Goal: Information Seeking & Learning: Compare options

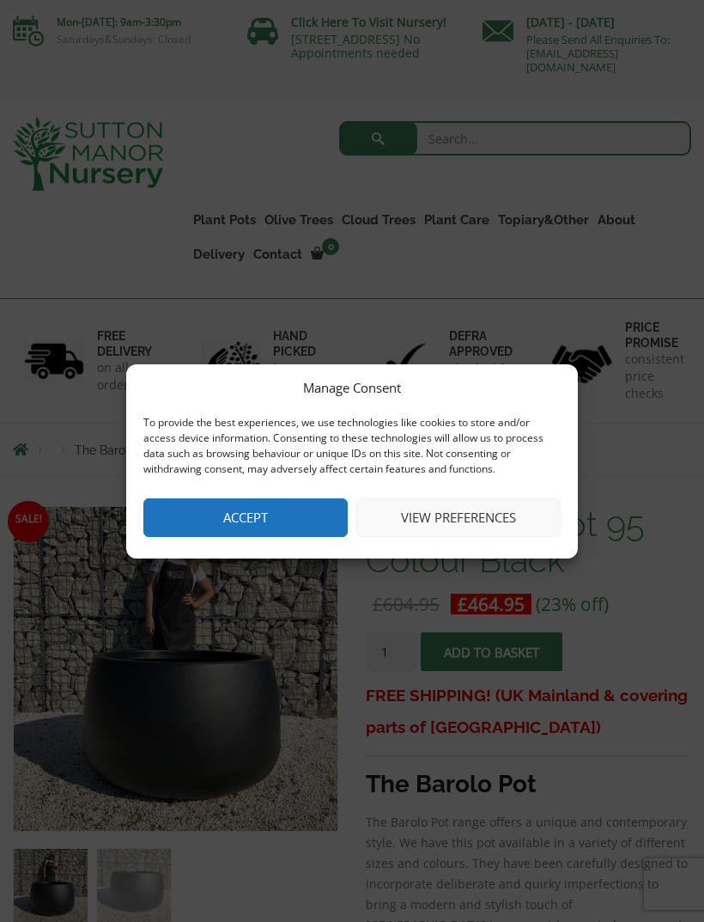
click at [252, 504] on button "Accept" at bounding box center [245, 517] width 204 height 39
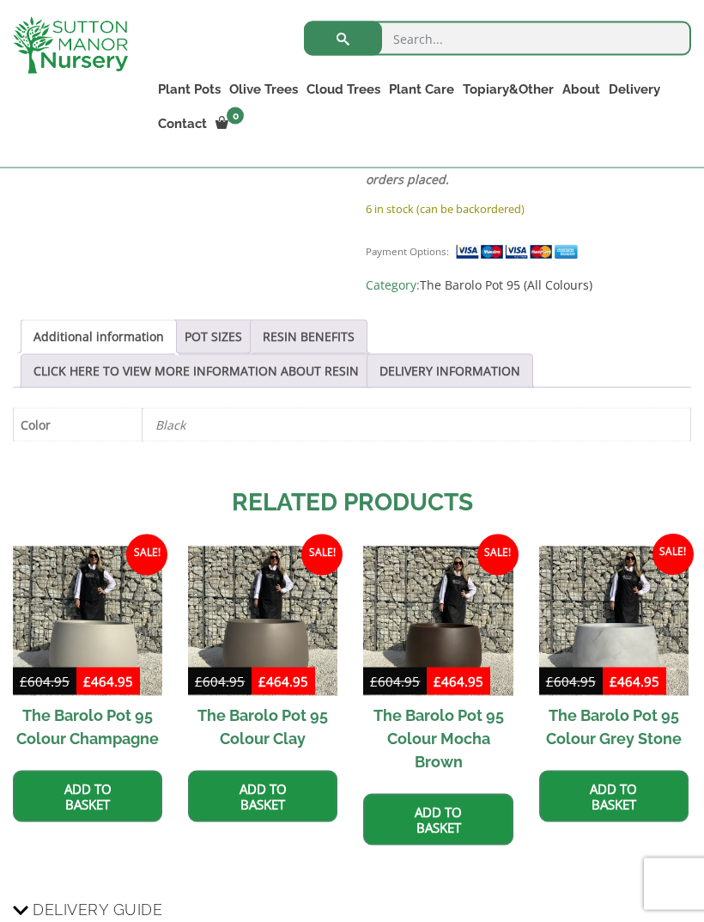
scroll to position [887, 0]
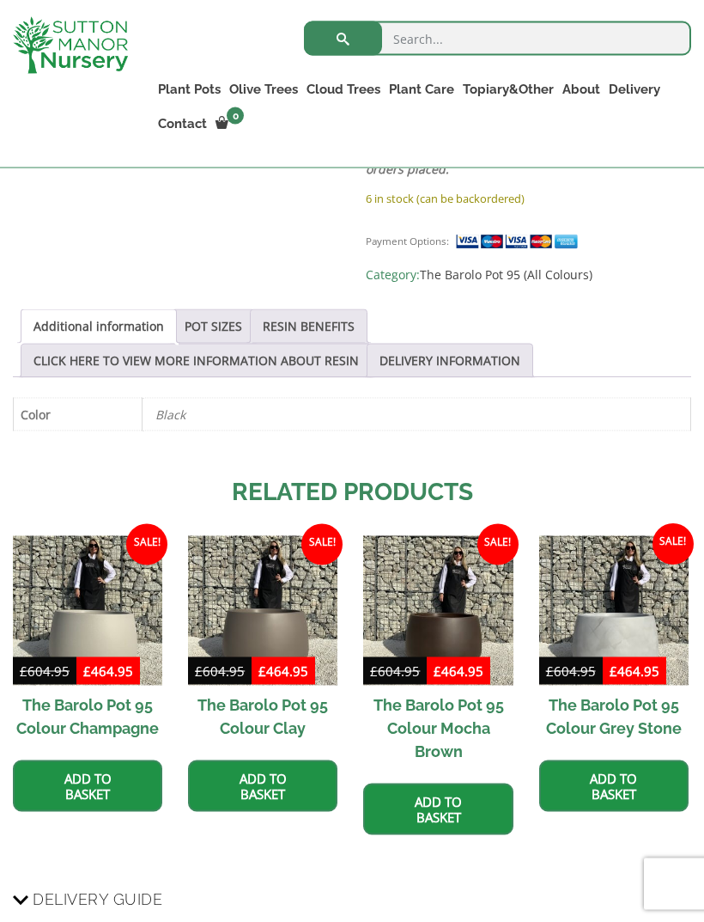
click at [203, 314] on link "POT SIZES" at bounding box center [214, 326] width 58 height 33
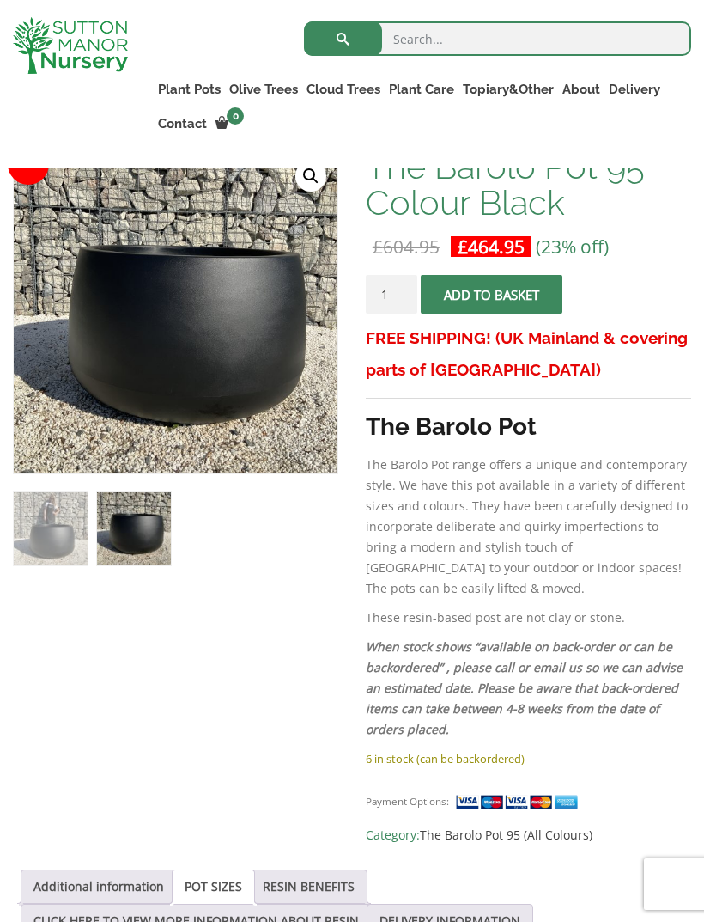
scroll to position [0, 0]
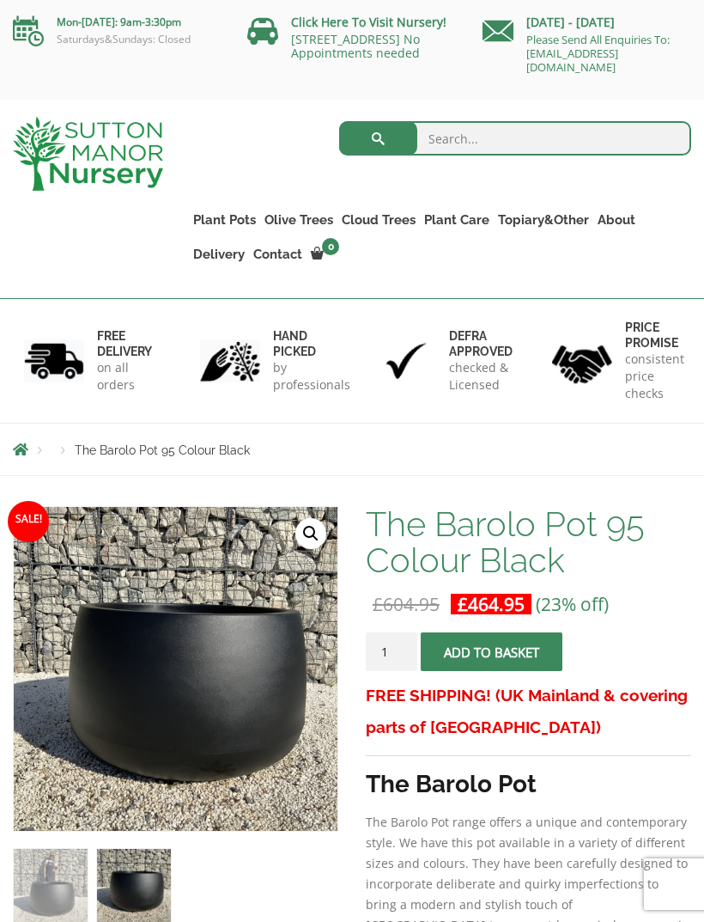
click at [219, 217] on link "Plant Pots" at bounding box center [224, 220] width 71 height 24
click at [0, 0] on link "The Amalfi Pots" at bounding box center [0, 0] width 0 height 0
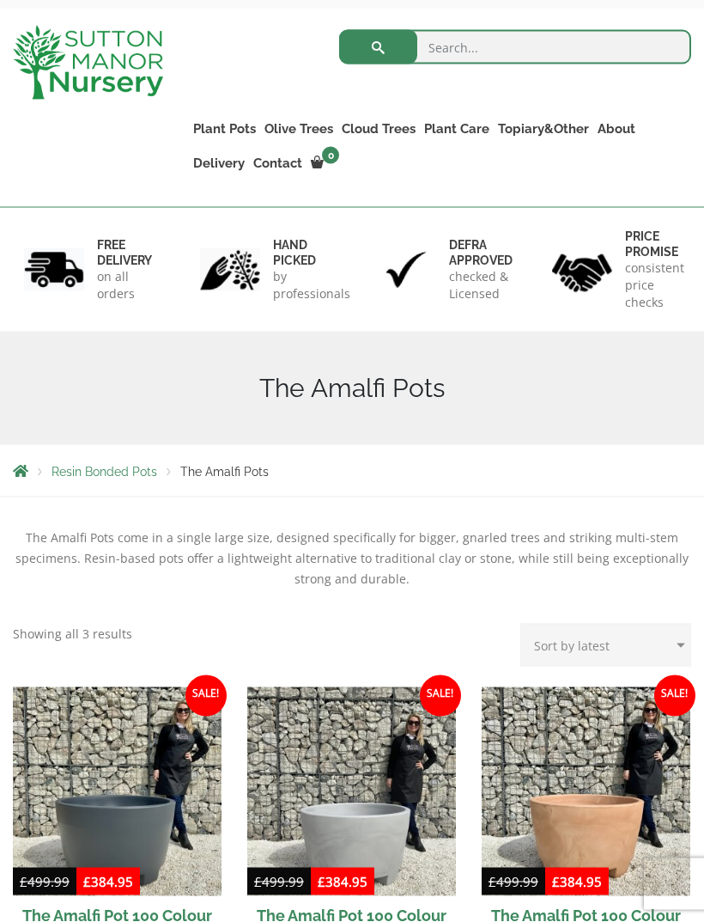
scroll to position [72, 0]
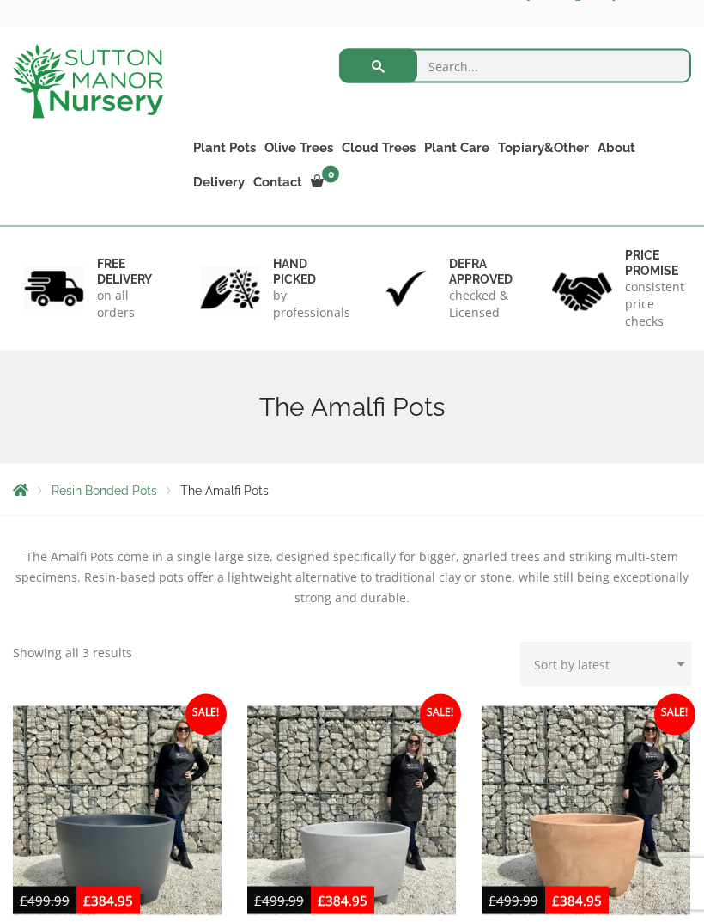
click at [0, 0] on link "The Milan Pots" at bounding box center [0, 0] width 0 height 0
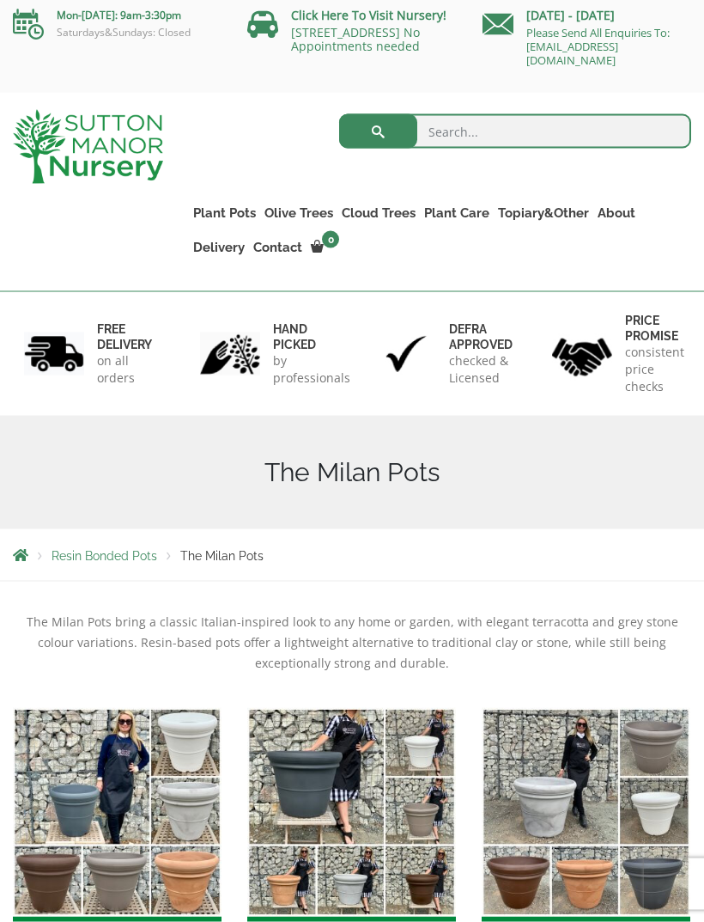
scroll to position [8, 0]
click at [0, 0] on link "The Capri Pots" at bounding box center [0, 0] width 0 height 0
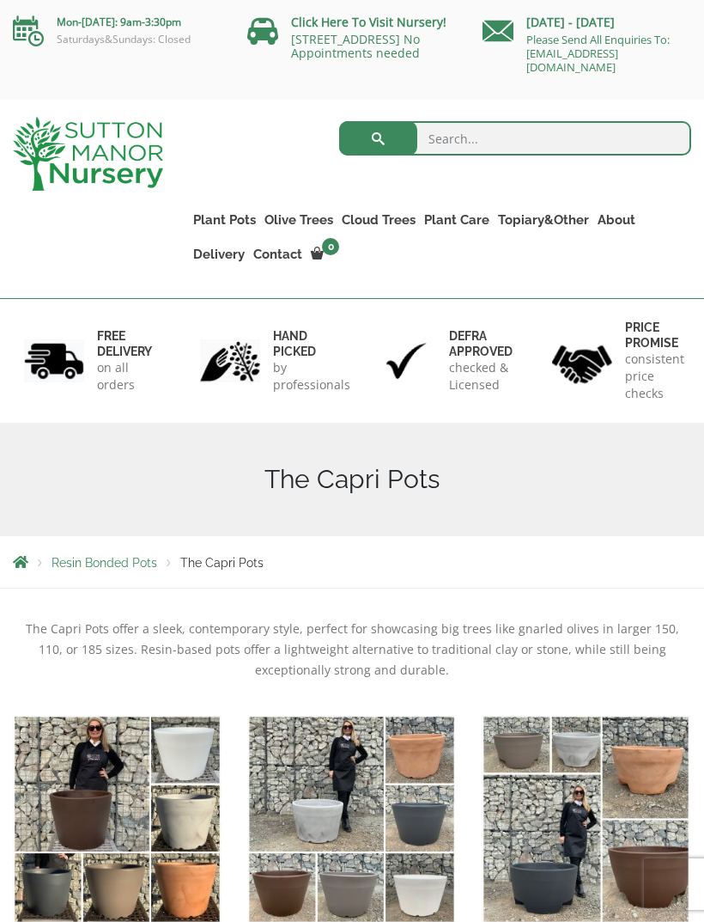
click at [0, 0] on link "The Brunello Pots" at bounding box center [0, 0] width 0 height 0
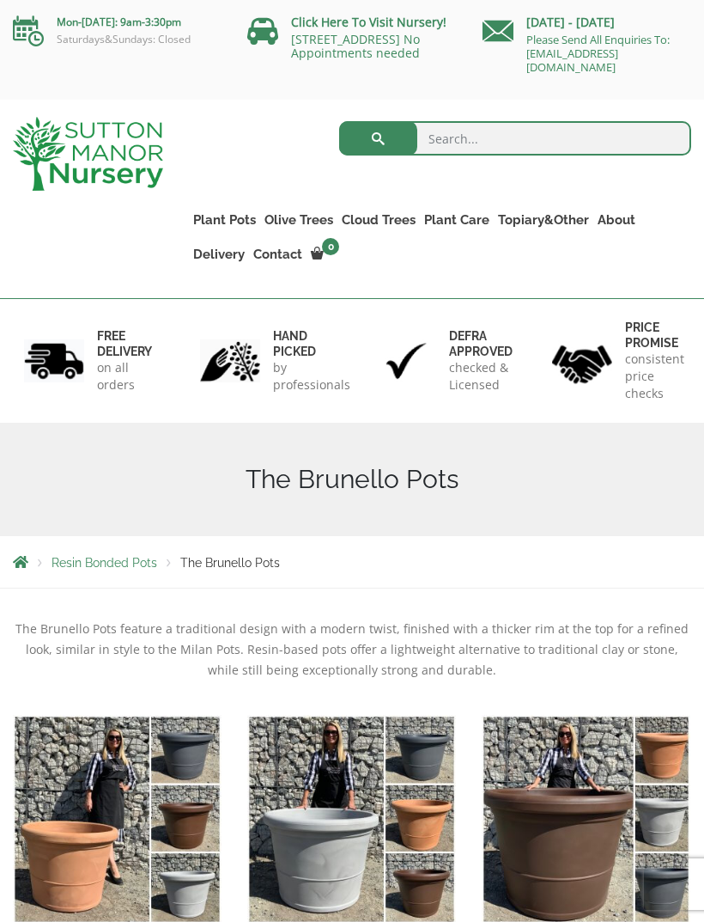
click at [0, 0] on link "The Venice Cube Pots" at bounding box center [0, 0] width 0 height 0
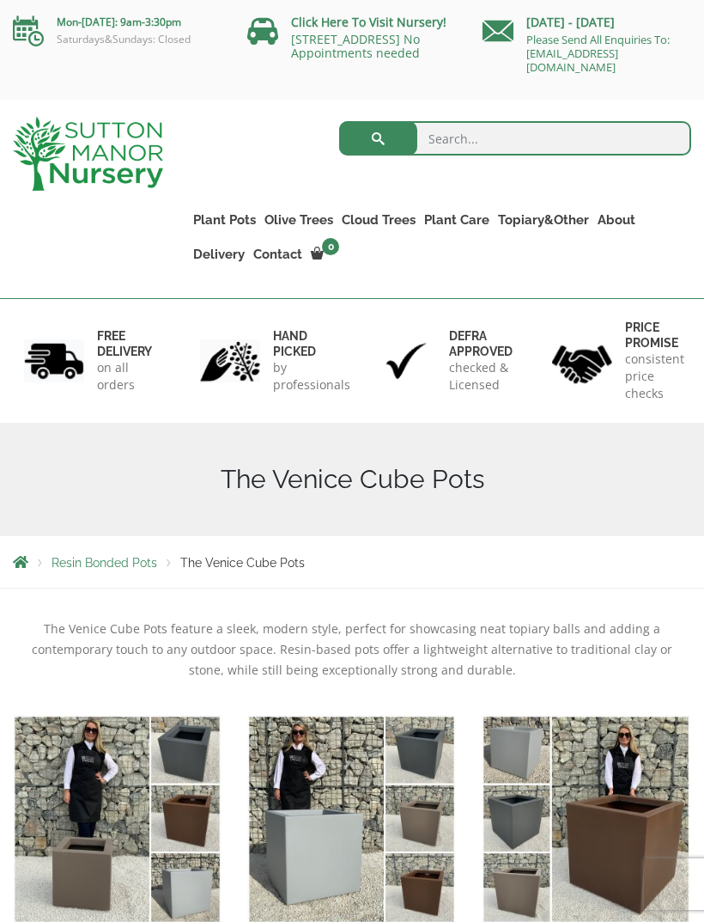
click at [0, 0] on link "The Barolo Pots" at bounding box center [0, 0] width 0 height 0
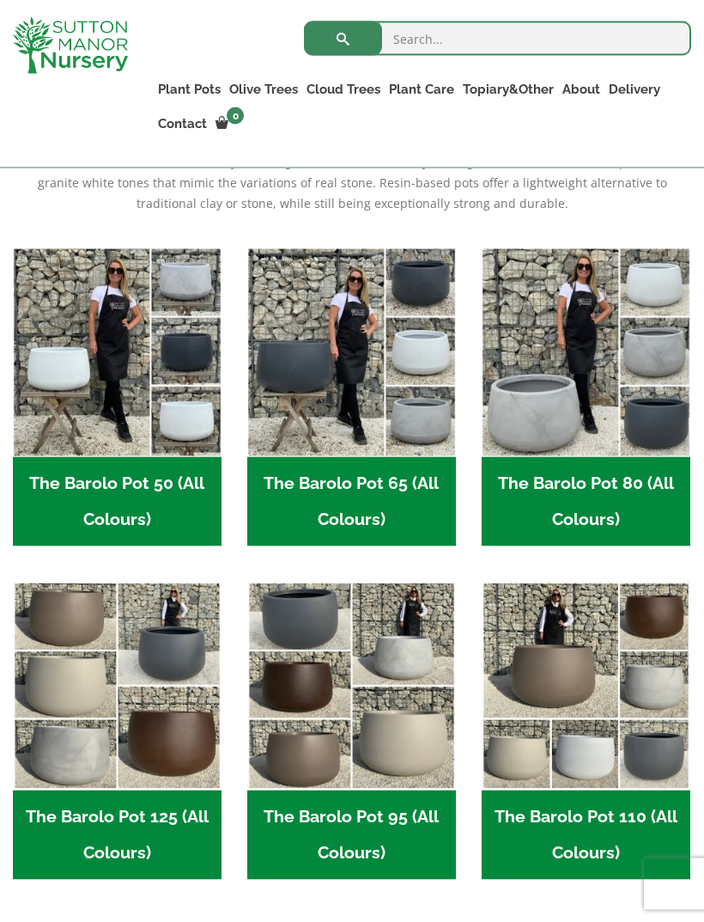
scroll to position [439, 0]
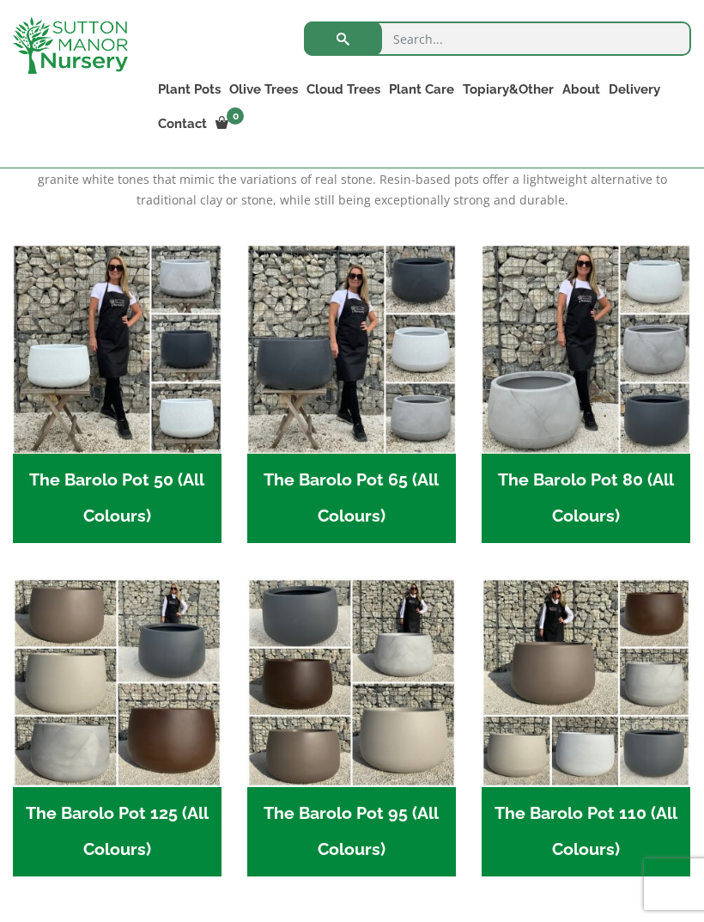
click at [508, 491] on h2 "The Barolo Pot 80 (All Colours) (7)" at bounding box center [586, 498] width 209 height 89
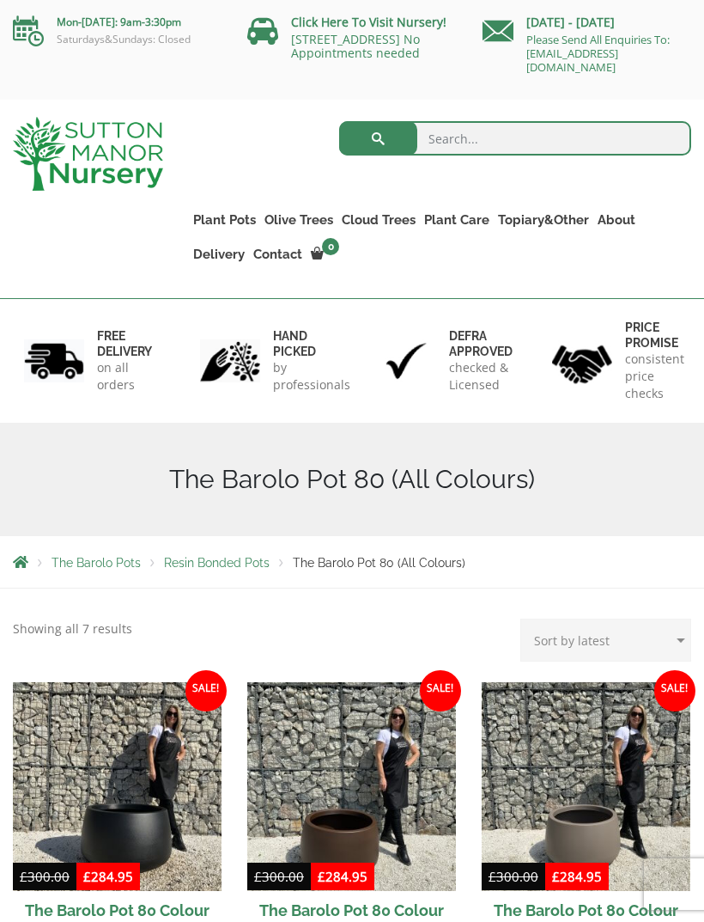
click at [0, 0] on link "The Rome Bowl" at bounding box center [0, 0] width 0 height 0
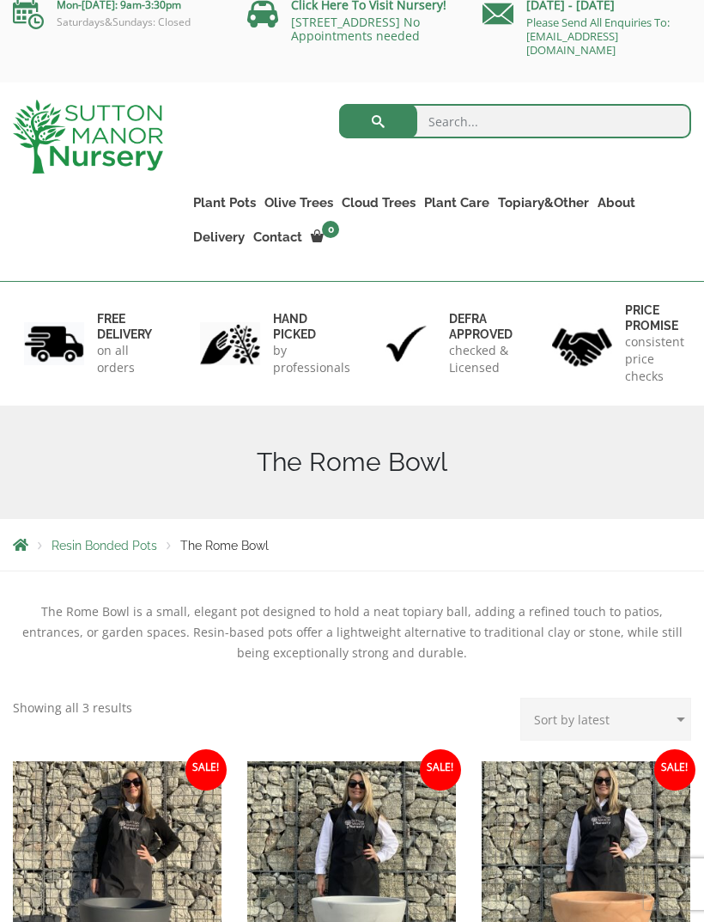
scroll to position [8, 0]
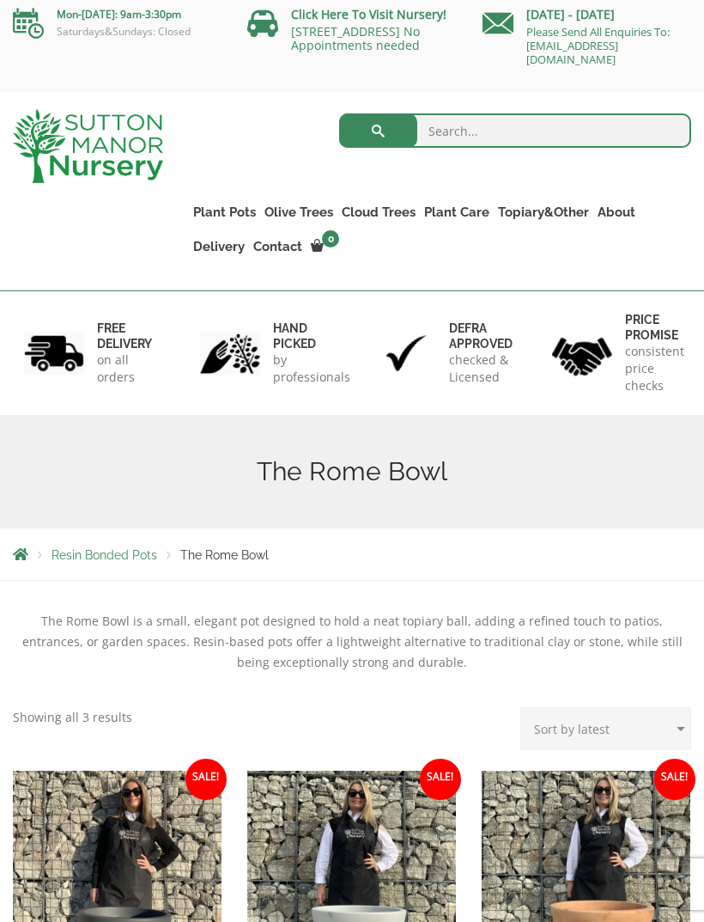
click at [0, 0] on link "The Olive Jar" at bounding box center [0, 0] width 0 height 0
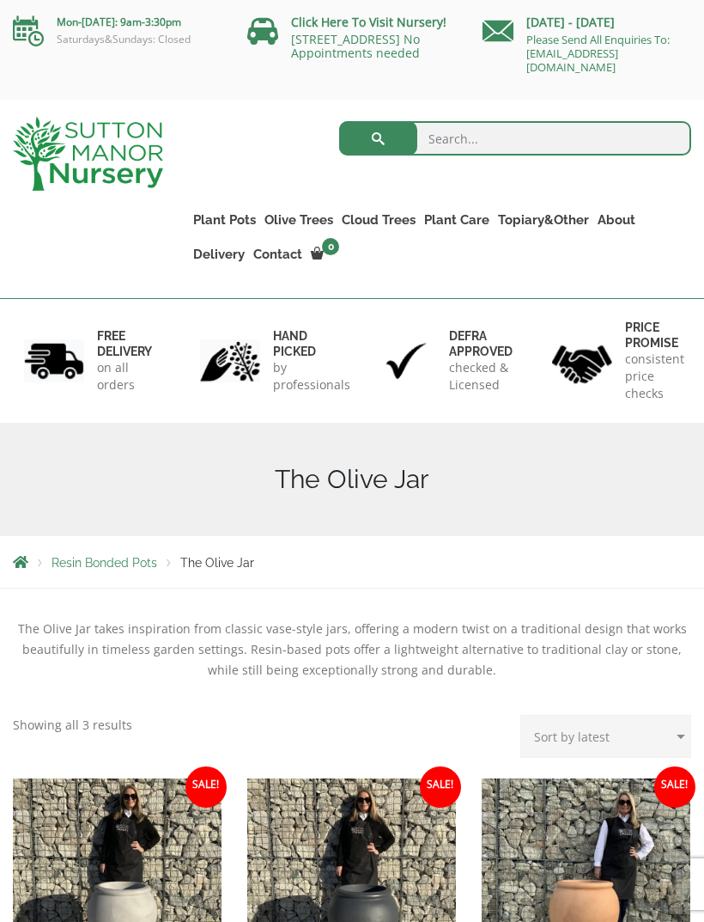
click at [0, 0] on link "The Sicilian Pots" at bounding box center [0, 0] width 0 height 0
click at [0, 0] on link "The Mediterranean Pots" at bounding box center [0, 0] width 0 height 0
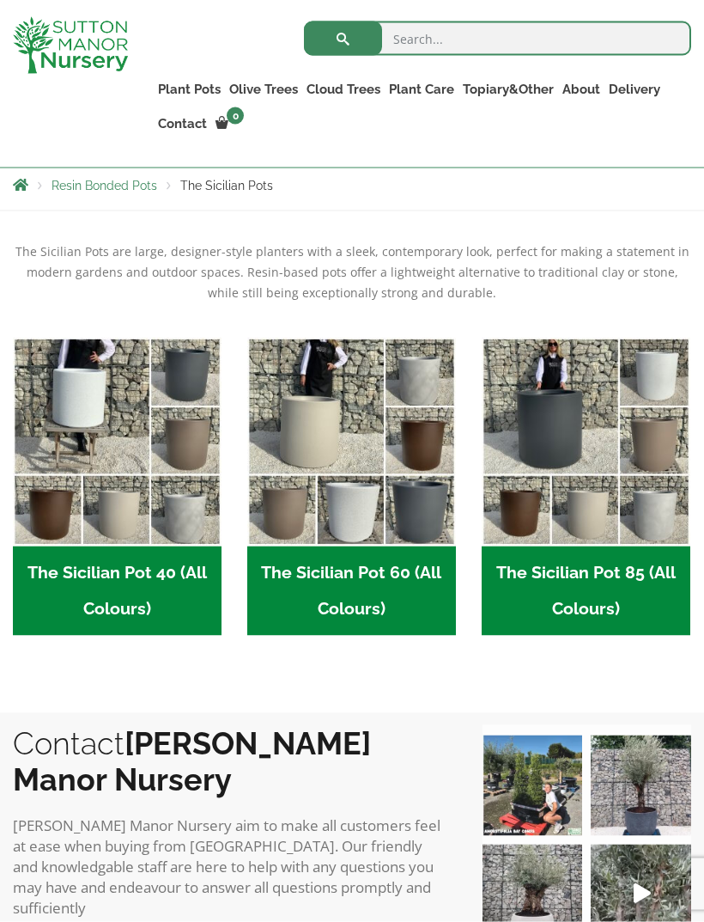
scroll to position [331, 0]
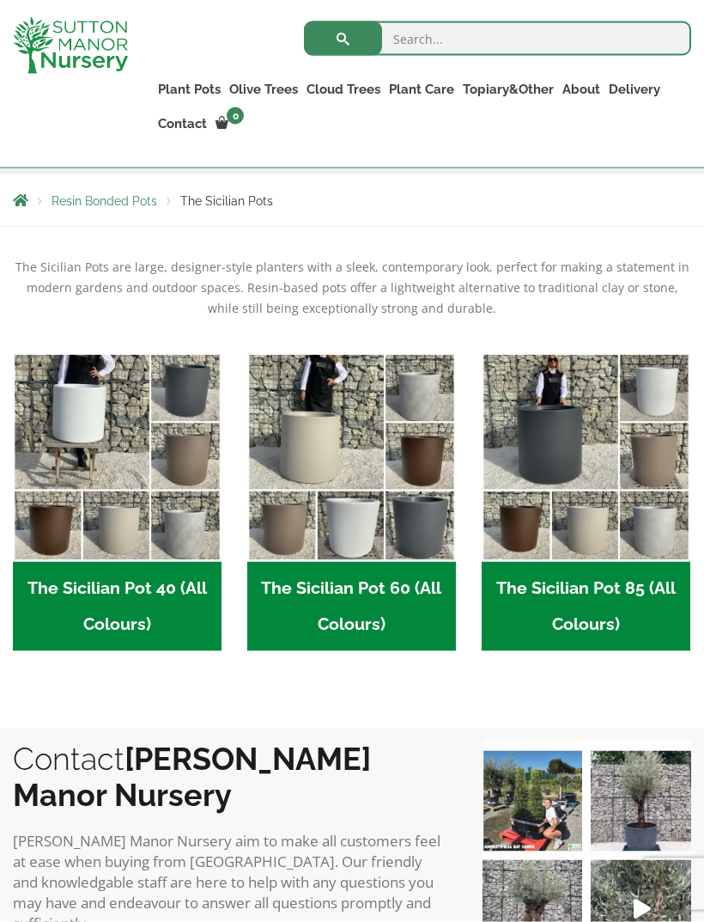
click at [533, 599] on h2 "The Sicilian Pot 85 (All Colours) (6)" at bounding box center [586, 606] width 209 height 89
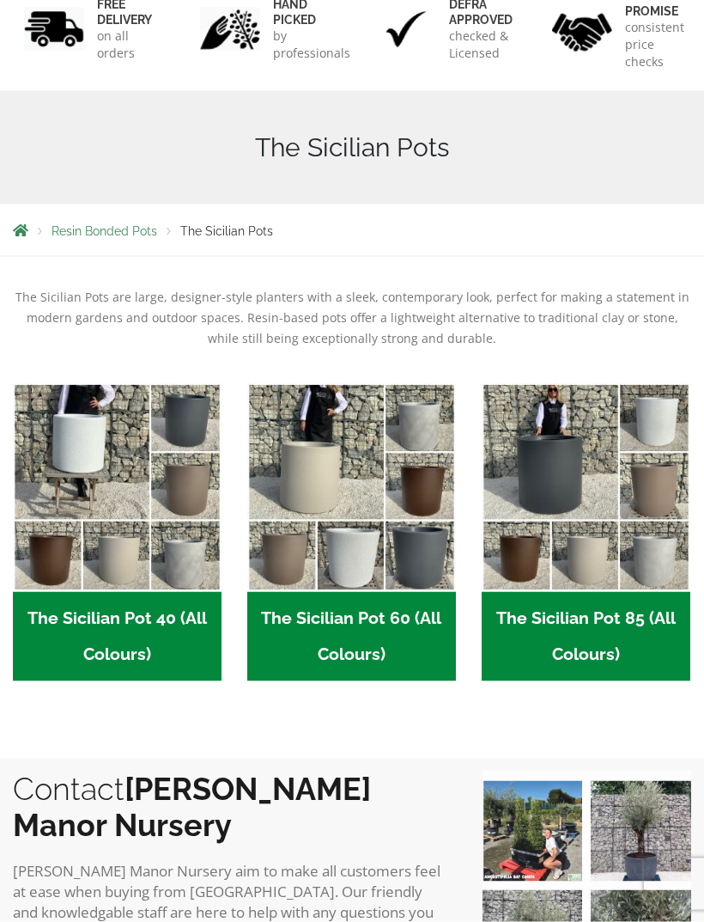
scroll to position [387, 0]
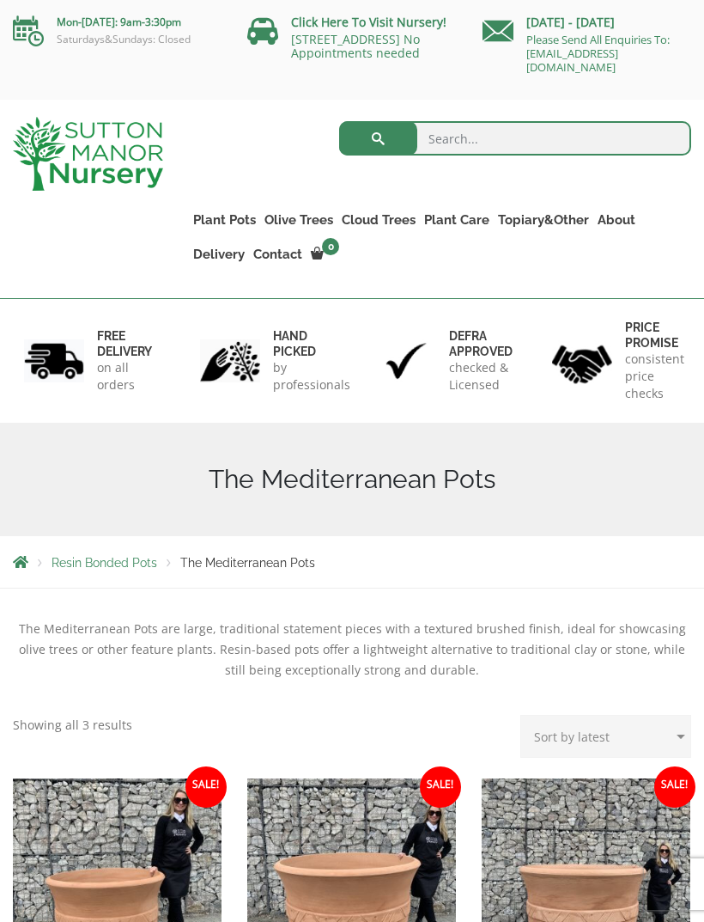
click at [0, 0] on link "The San Marino Pots" at bounding box center [0, 0] width 0 height 0
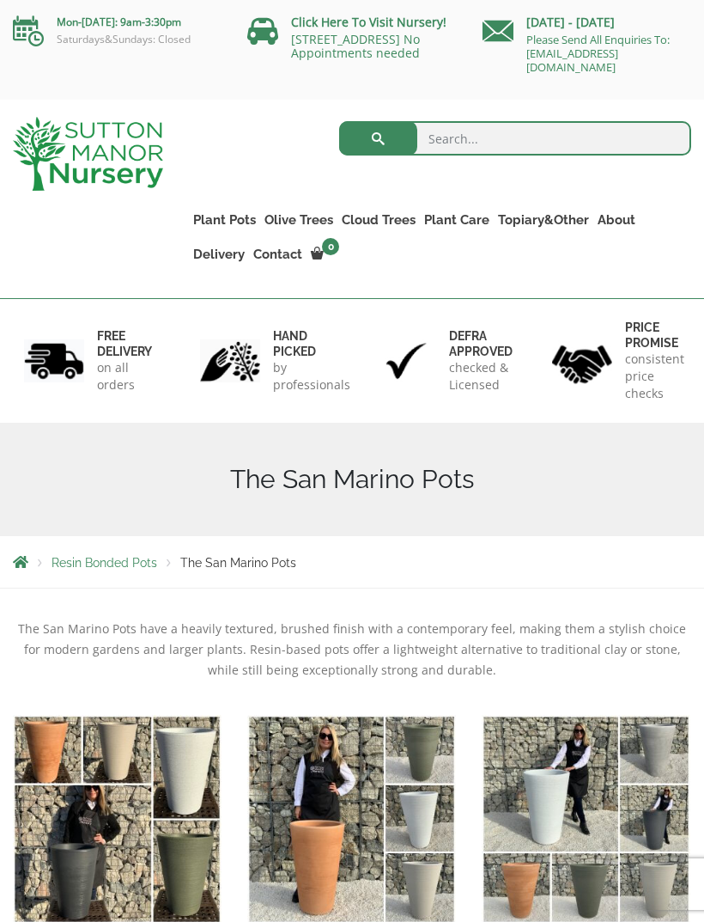
click at [90, 680] on div "The San Marino Pots have a heavily textured, brushed finish with a contemporary…" at bounding box center [352, 667] width 679 height 96
click at [0, 0] on link "The Como Cube Pots 45 (All Colours)" at bounding box center [0, 0] width 0 height 0
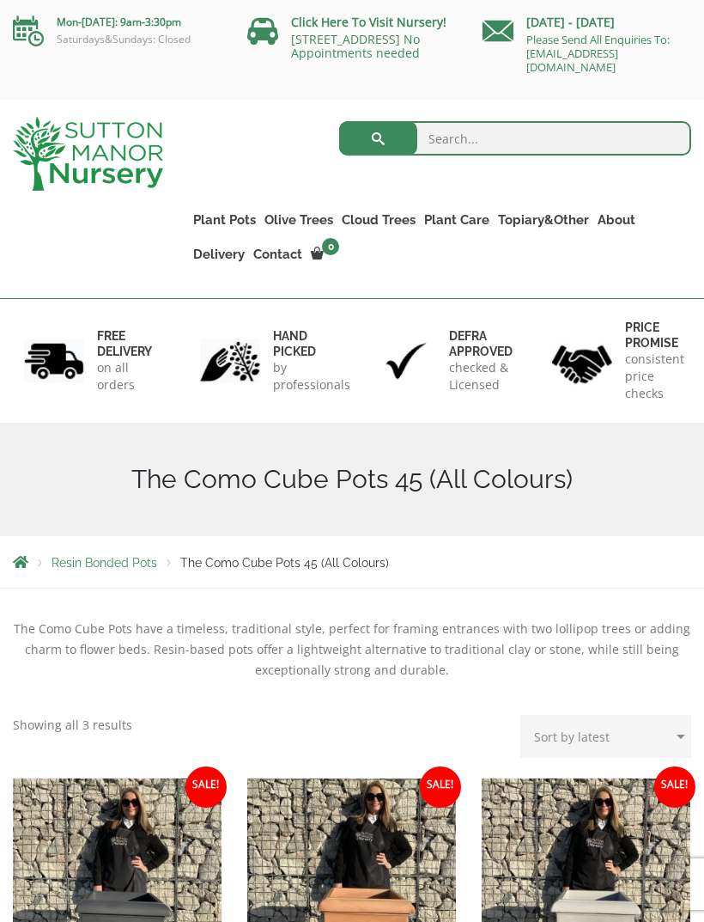
click at [0, 0] on link "The Olive Jar" at bounding box center [0, 0] width 0 height 0
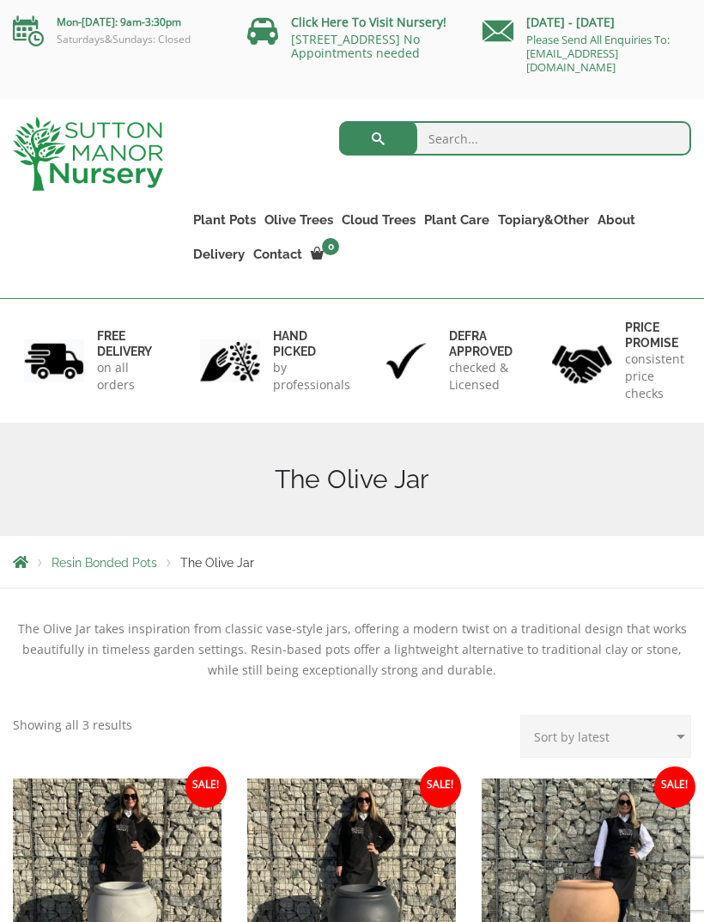
click at [0, 0] on link "The Tuscany Fruit Pots" at bounding box center [0, 0] width 0 height 0
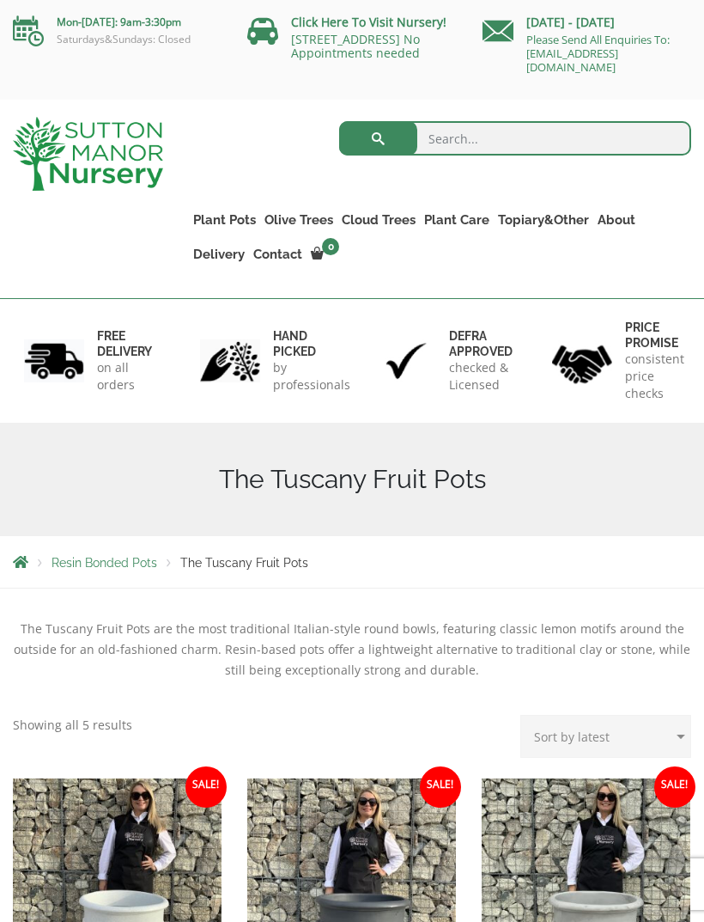
click at [0, 0] on link "The Pompei Pots" at bounding box center [0, 0] width 0 height 0
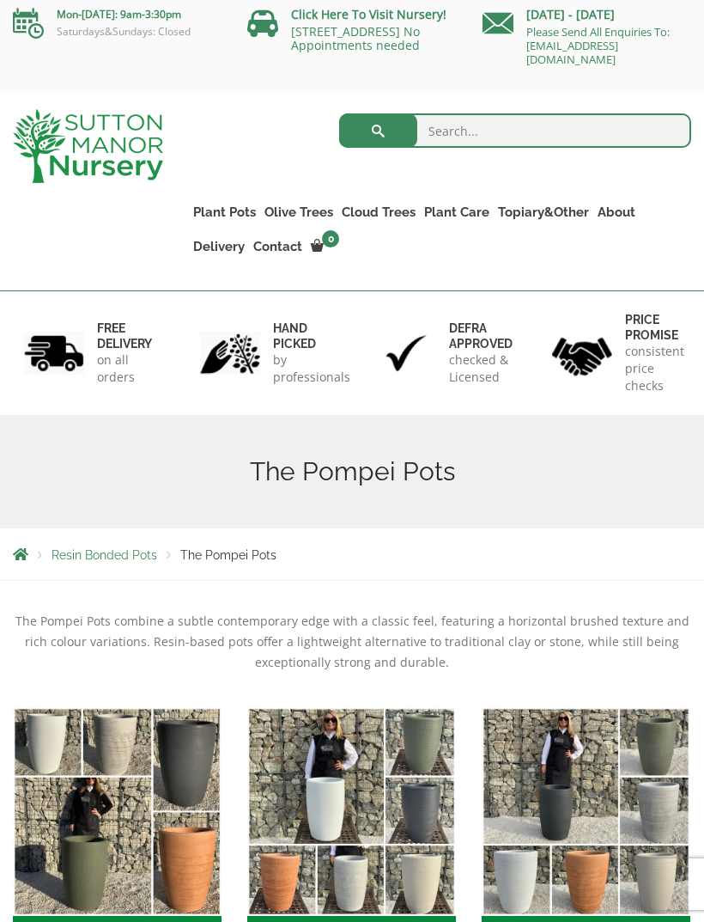
click at [0, 0] on link "The Pisa Pot 80 (All Colours)" at bounding box center [0, 0] width 0 height 0
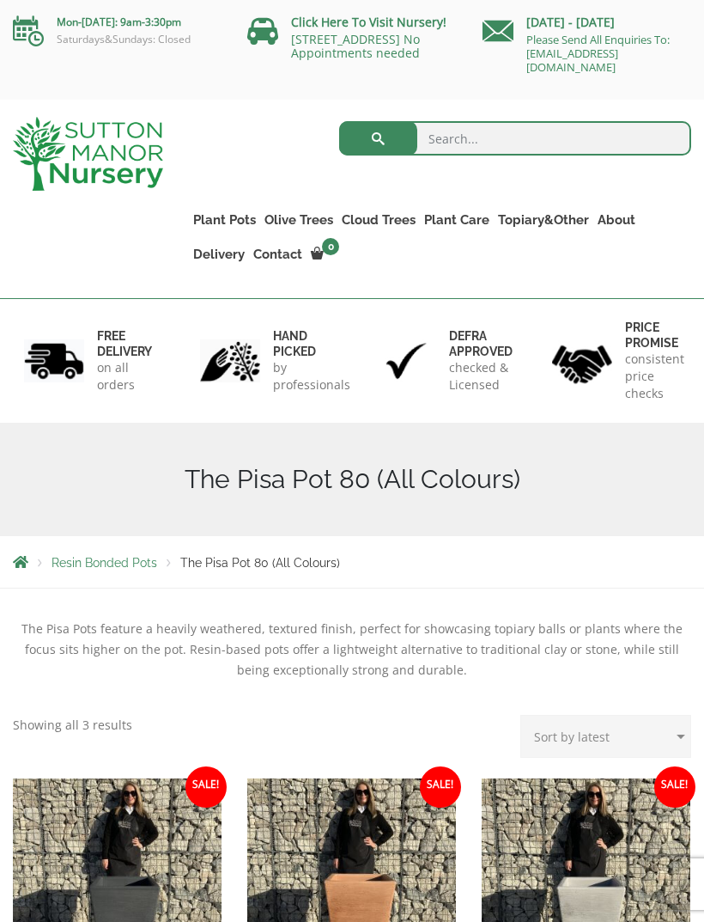
click at [0, 0] on link "The Alfresco Pots" at bounding box center [0, 0] width 0 height 0
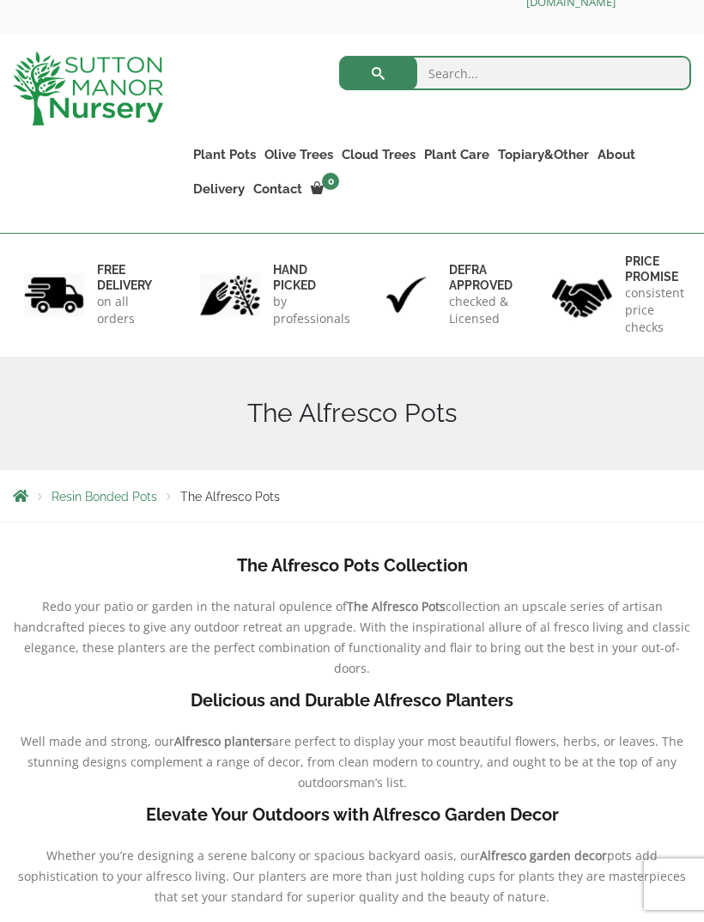
scroll to position [34, 0]
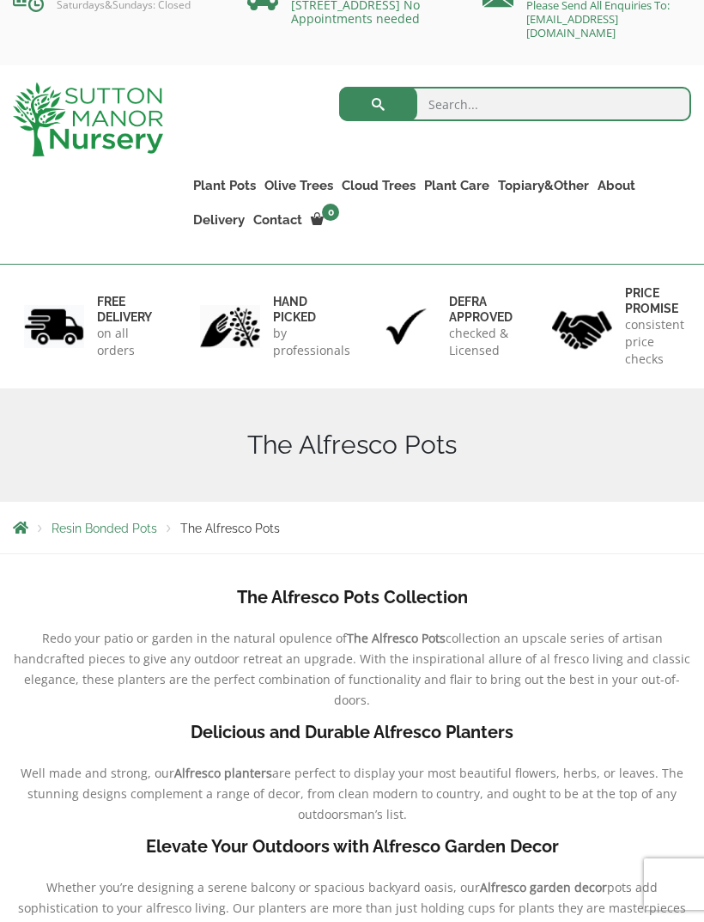
click at [0, 0] on link "The Como Rectangle 90 (Colours)" at bounding box center [0, 0] width 0 height 0
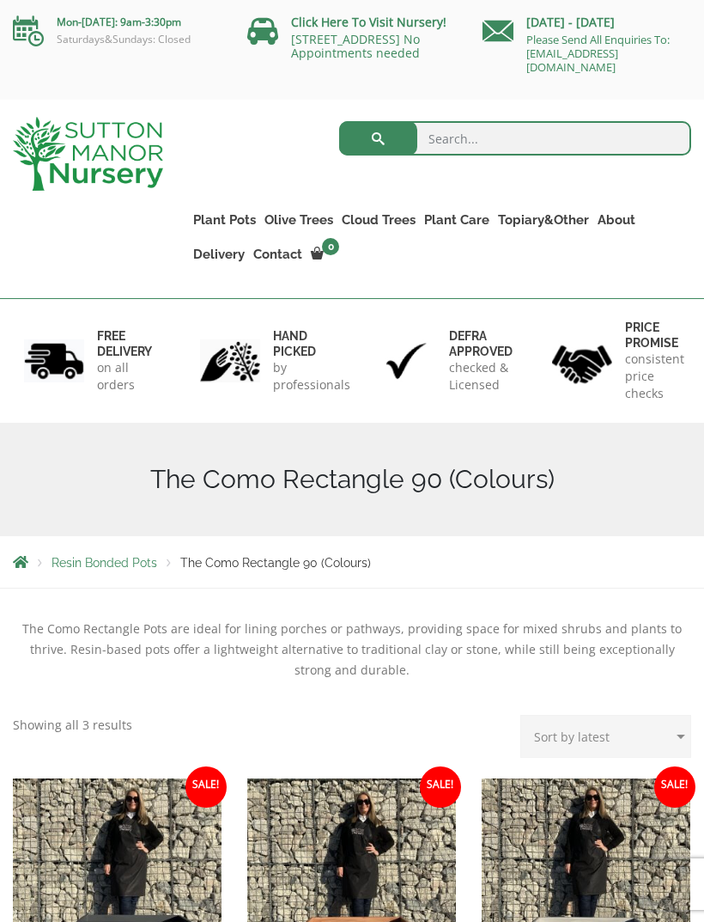
click at [0, 0] on link "Shallow Bowl Grande" at bounding box center [0, 0] width 0 height 0
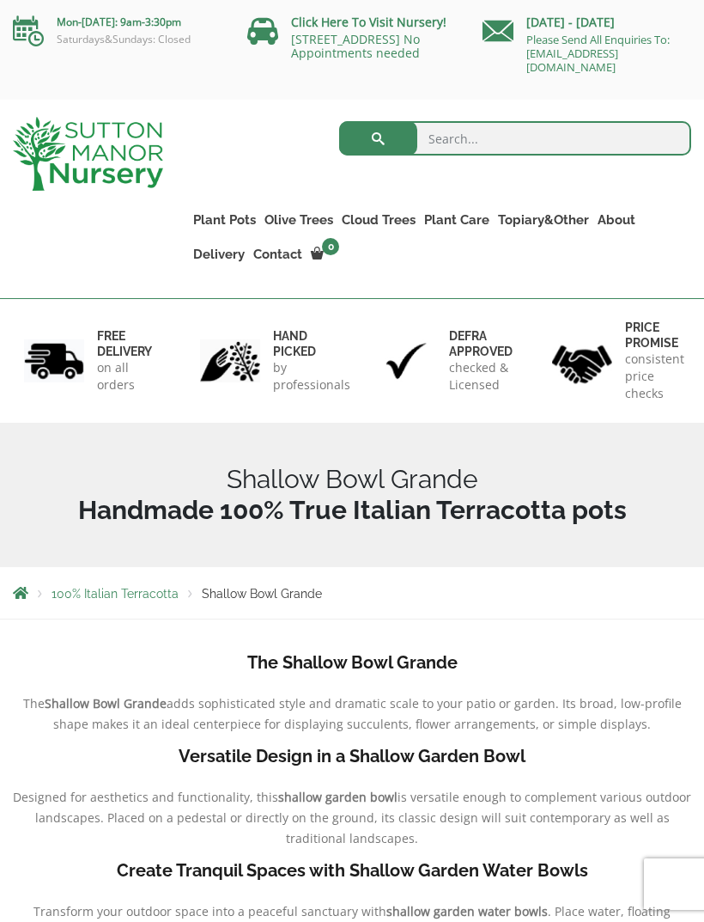
click at [0, 0] on link "The Atlantis Pots" at bounding box center [0, 0] width 0 height 0
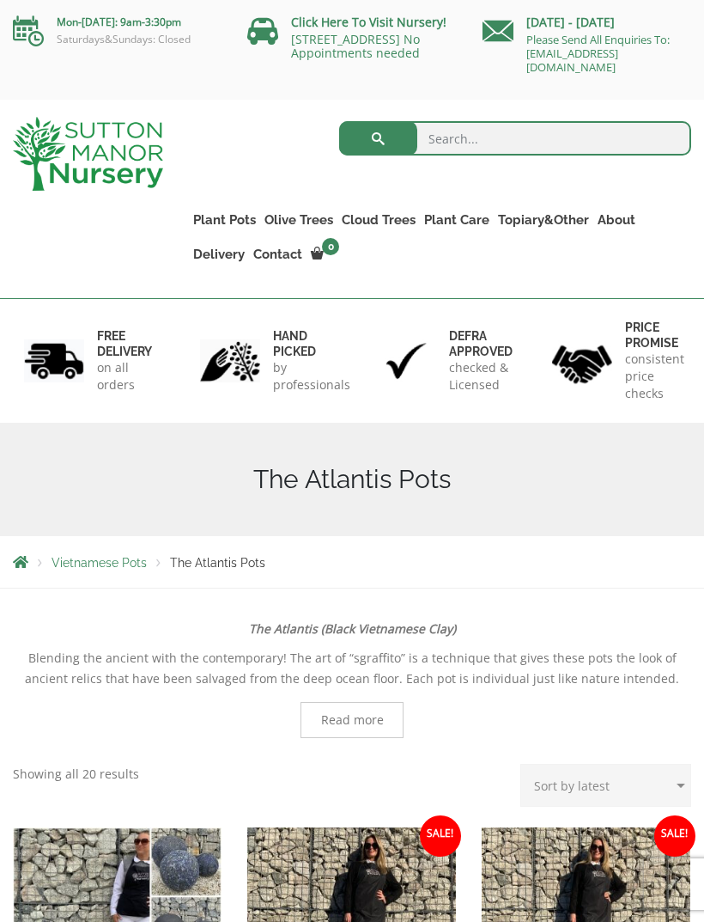
click at [0, 0] on link "The Old Stone Pots" at bounding box center [0, 0] width 0 height 0
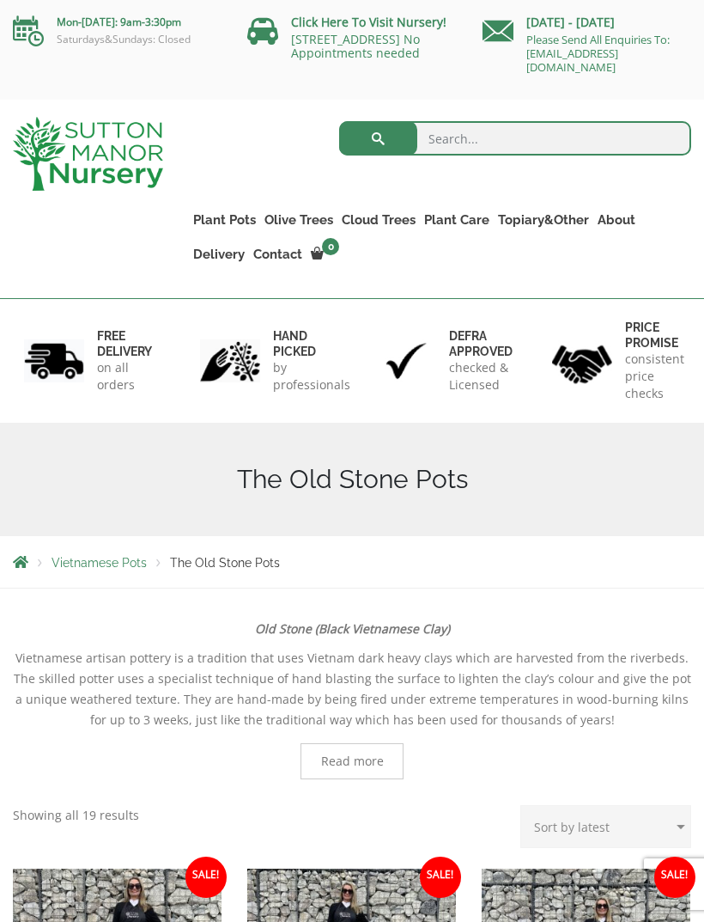
click at [0, 0] on link "Wabi-Sabi" at bounding box center [0, 0] width 0 height 0
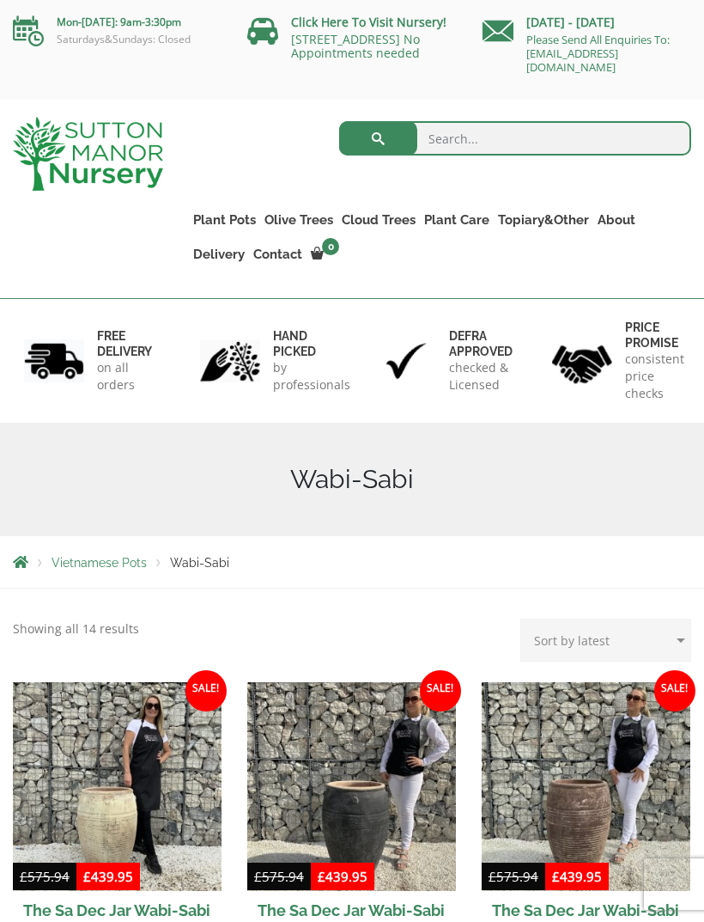
click at [0, 0] on link "Vietnamese Terracotta" at bounding box center [0, 0] width 0 height 0
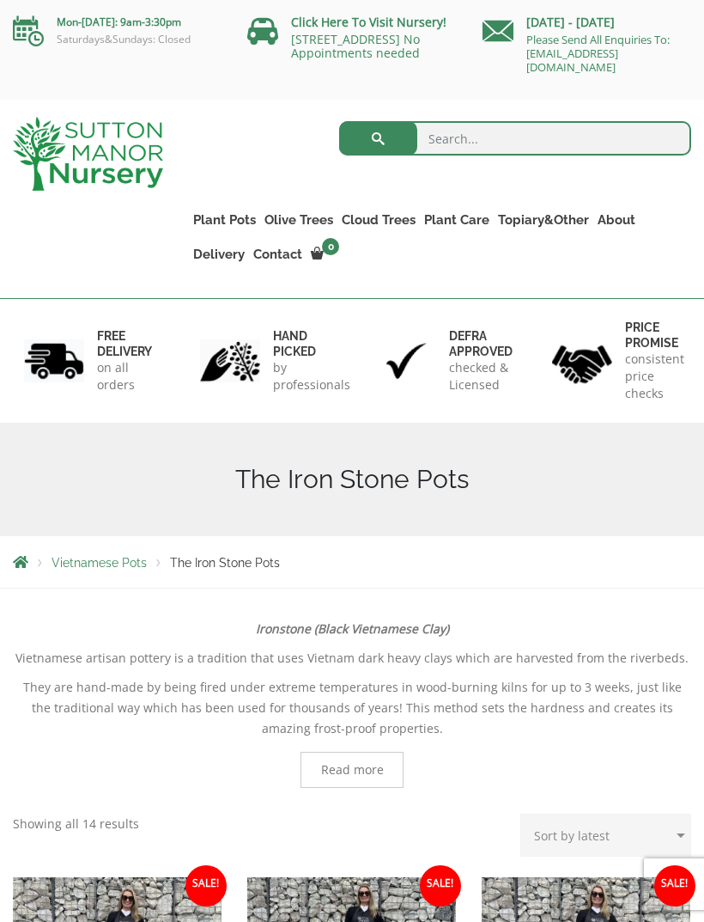
click at [0, 0] on link "Fibre Clay Pots" at bounding box center [0, 0] width 0 height 0
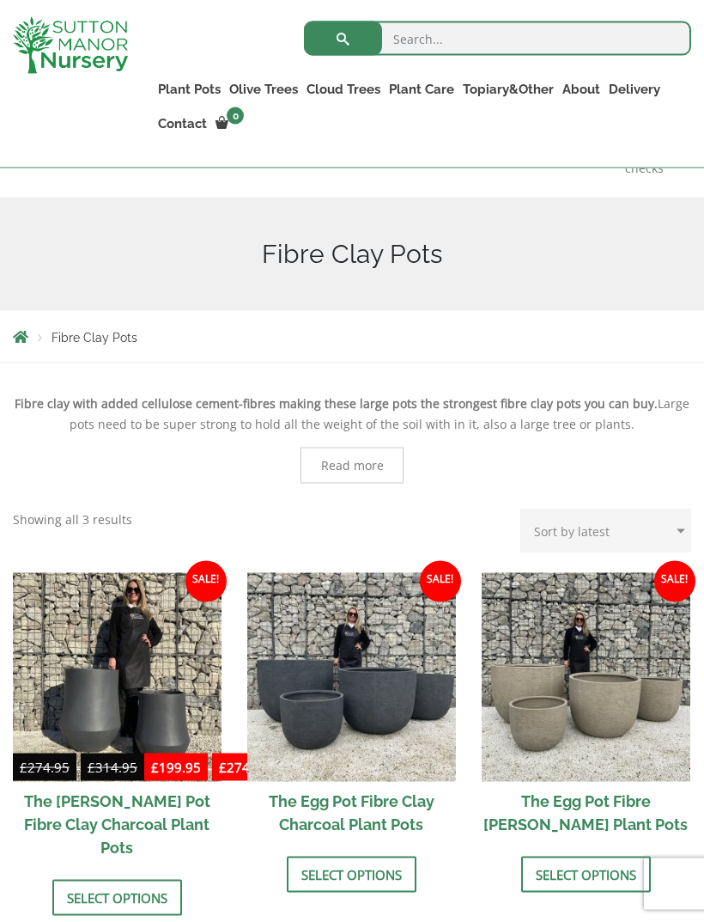
scroll to position [195, 0]
click at [304, 818] on h2 "The Egg Pot Fibre Clay Charcoal Plant Pots" at bounding box center [351, 812] width 209 height 62
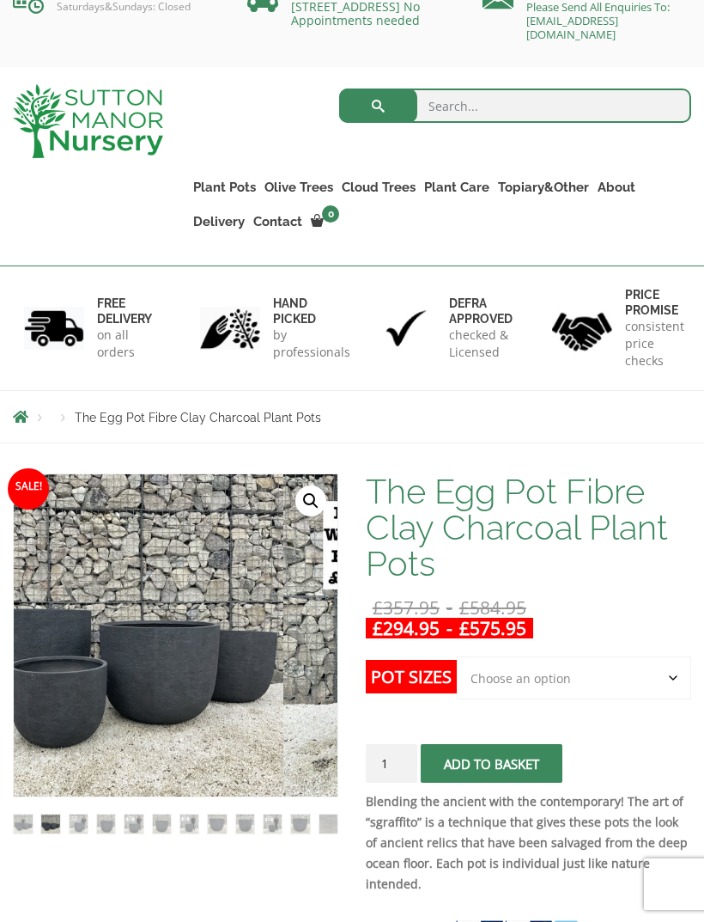
scroll to position [37, 0]
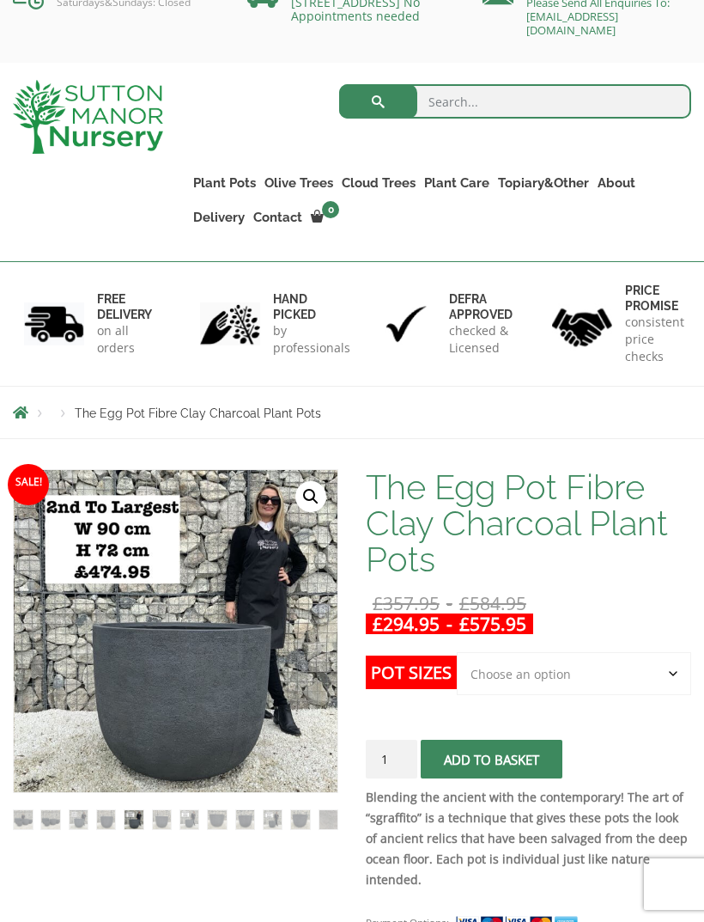
click at [491, 679] on select "Choose an option Click here to buy the 5th To Largest Pot In The Picture Click …" at bounding box center [574, 673] width 235 height 43
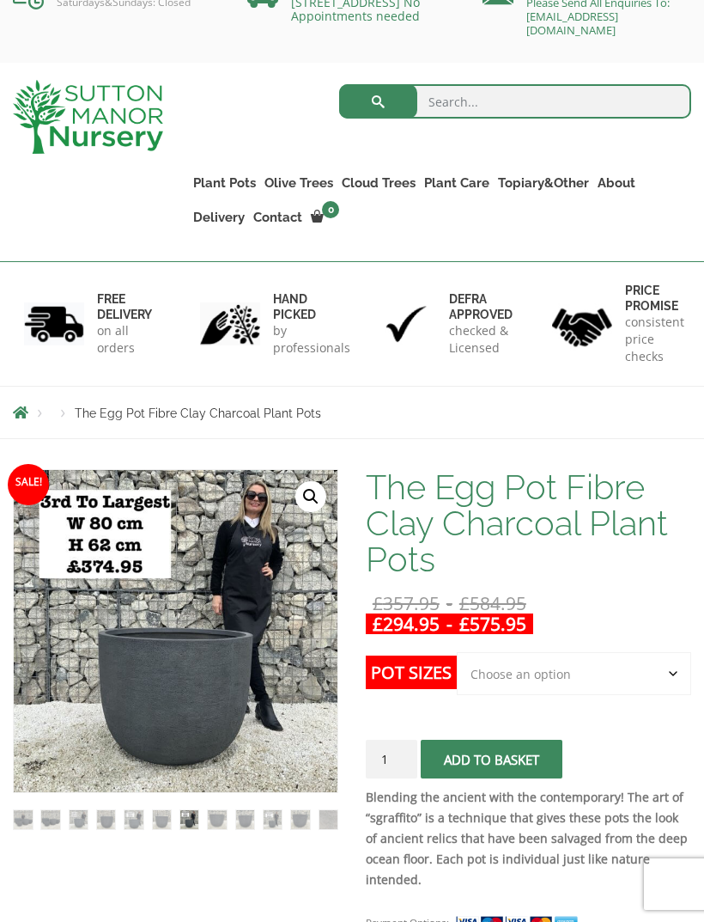
click at [0, 0] on link "Glazed Pots" at bounding box center [0, 0] width 0 height 0
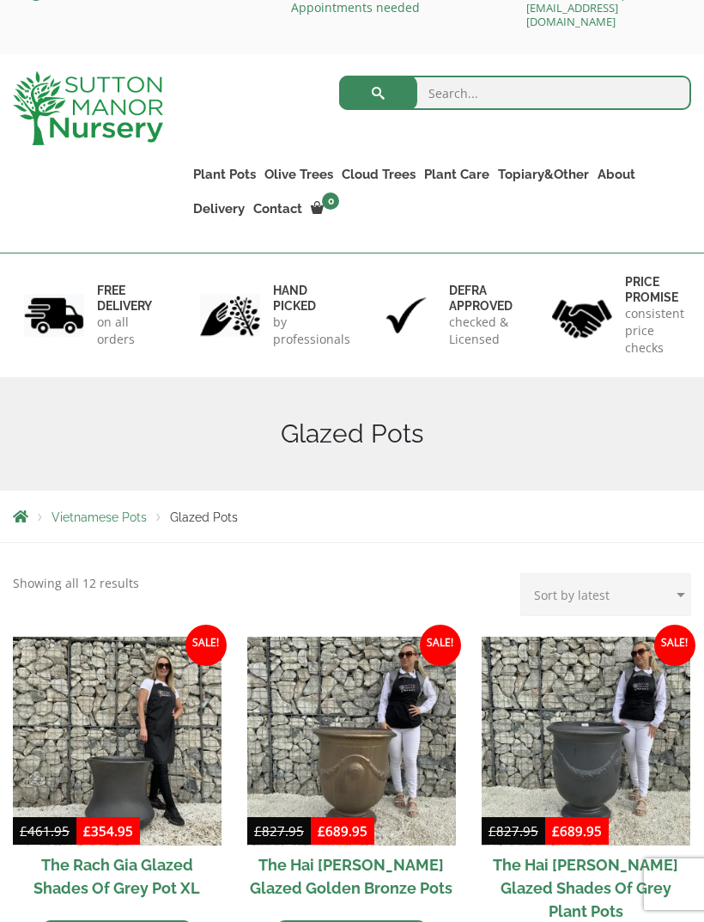
scroll to position [51, 0]
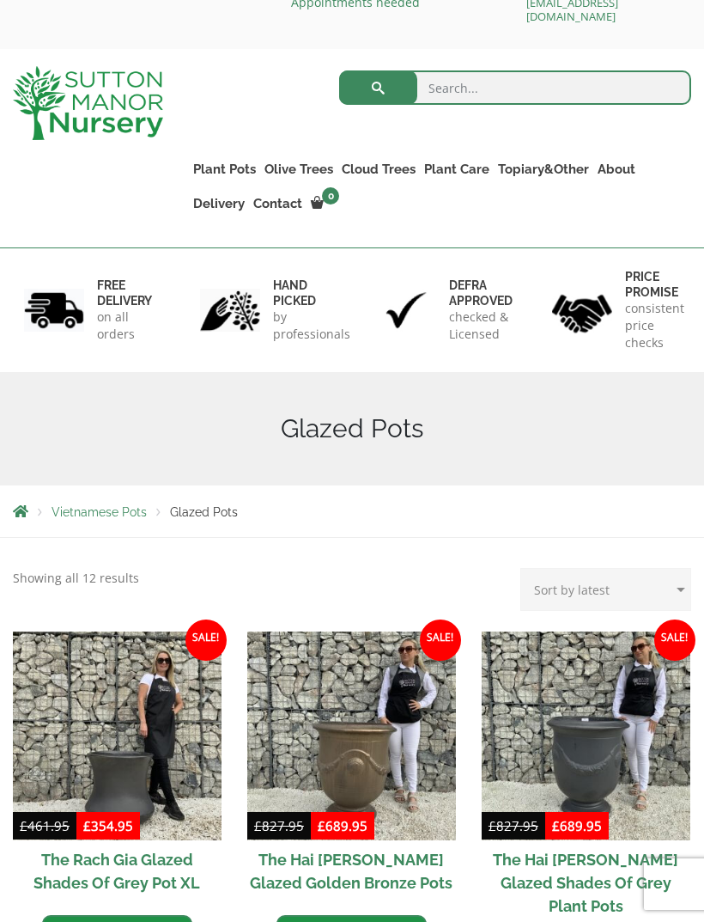
click at [0, 0] on link "Vietnamese Pots" at bounding box center [0, 0] width 0 height 0
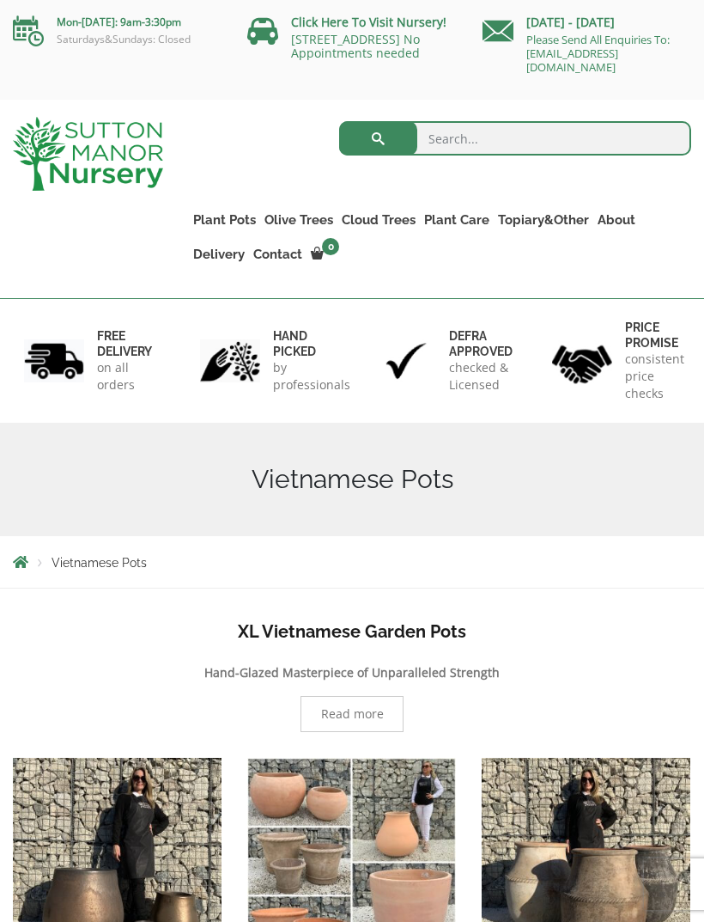
click at [0, 0] on link "The Amalfi Pots" at bounding box center [0, 0] width 0 height 0
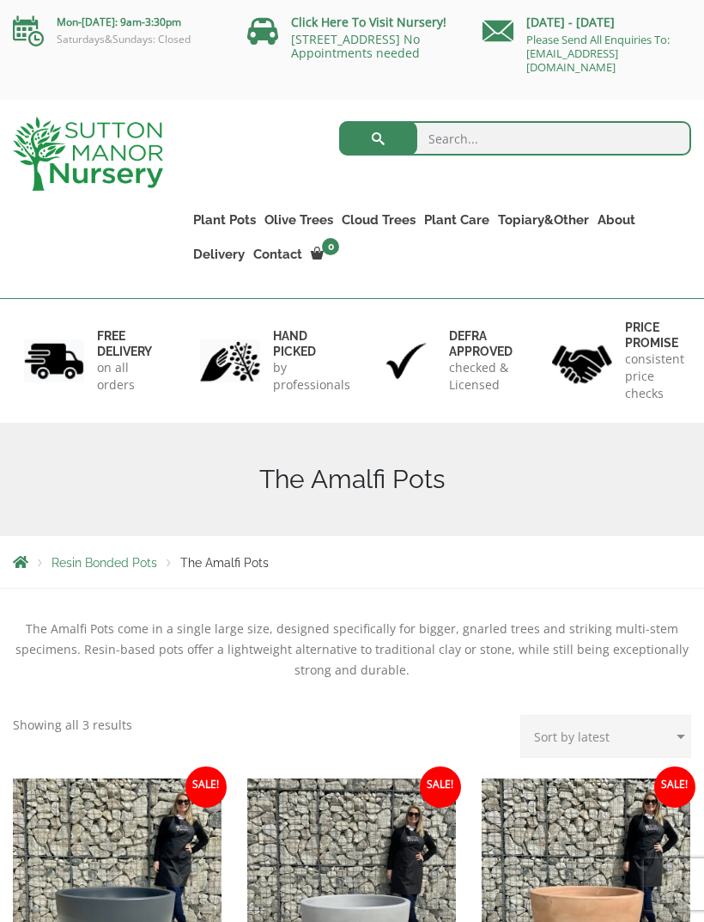
click at [0, 0] on link "The Barolo Pots" at bounding box center [0, 0] width 0 height 0
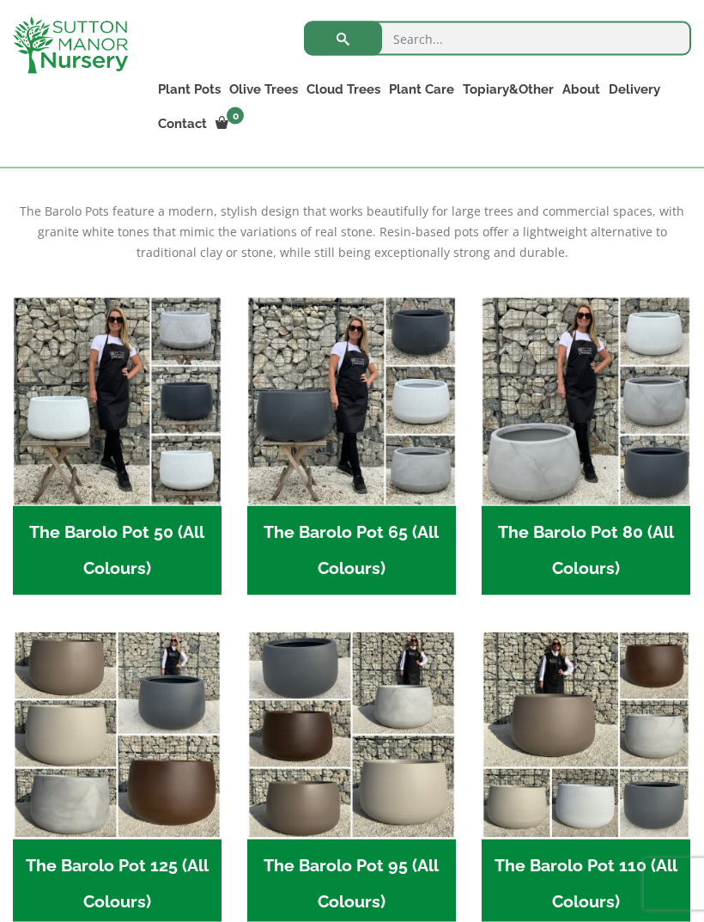
scroll to position [388, 0]
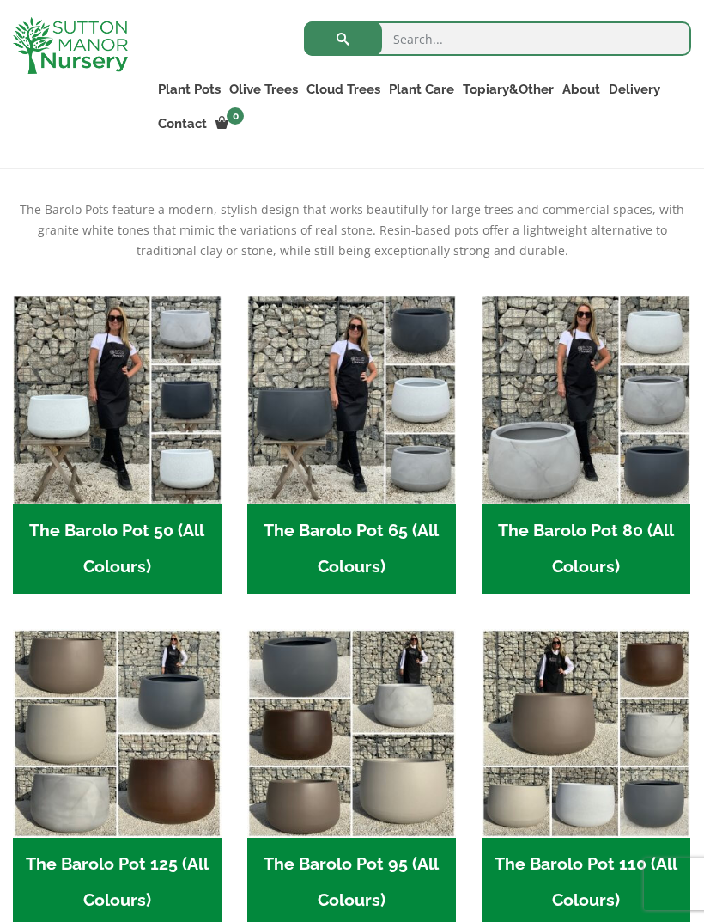
click at [516, 534] on h2 "The Barolo Pot 80 (All Colours) (7)" at bounding box center [586, 548] width 209 height 89
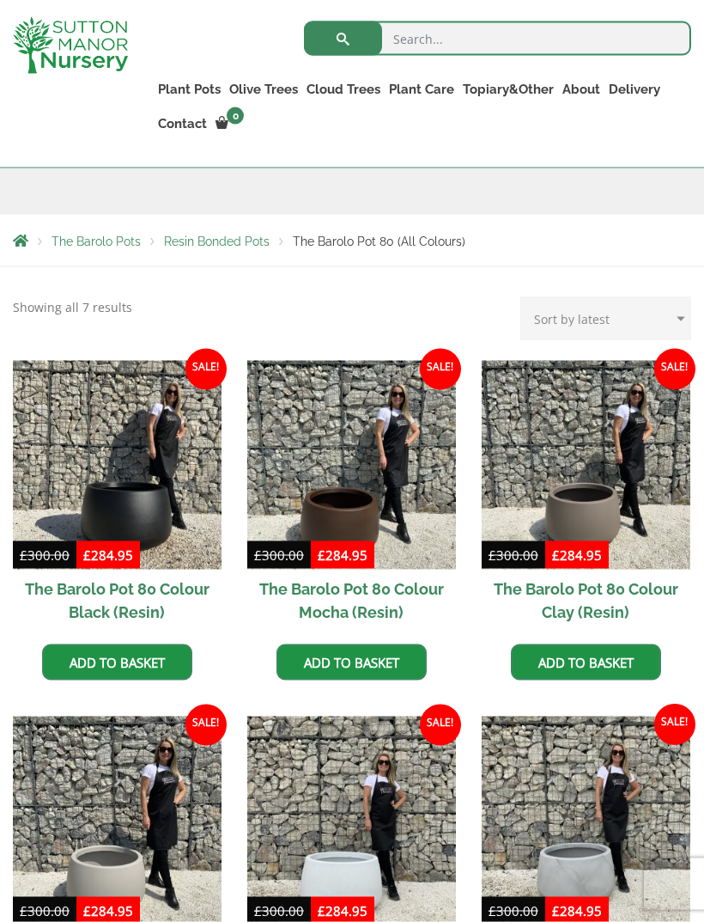
scroll to position [295, 0]
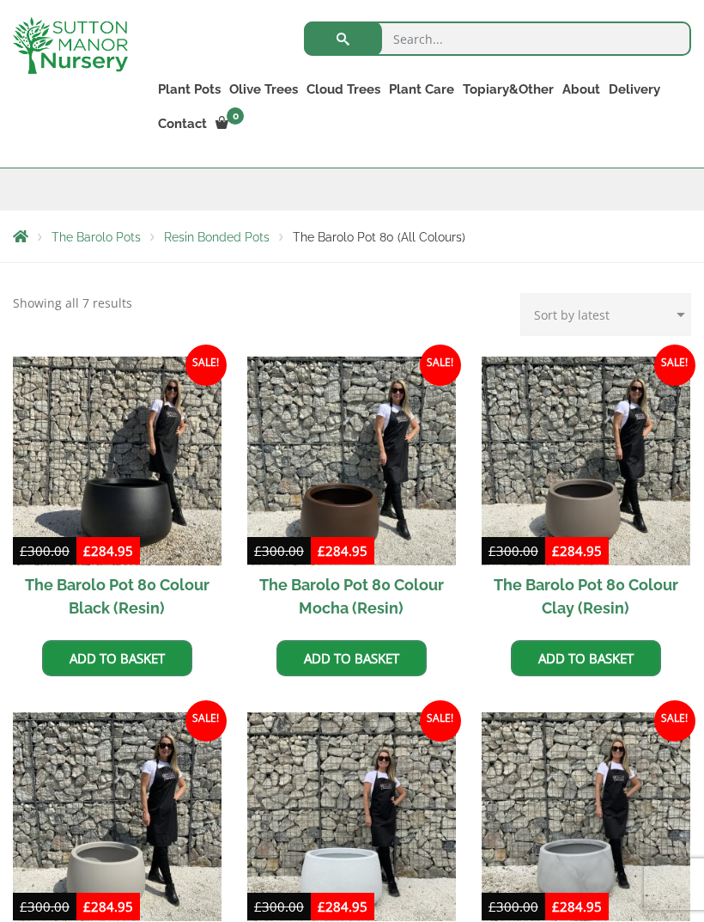
click at [100, 579] on h2 "The Barolo Pot 80 Colour Black (Resin)" at bounding box center [117, 596] width 209 height 62
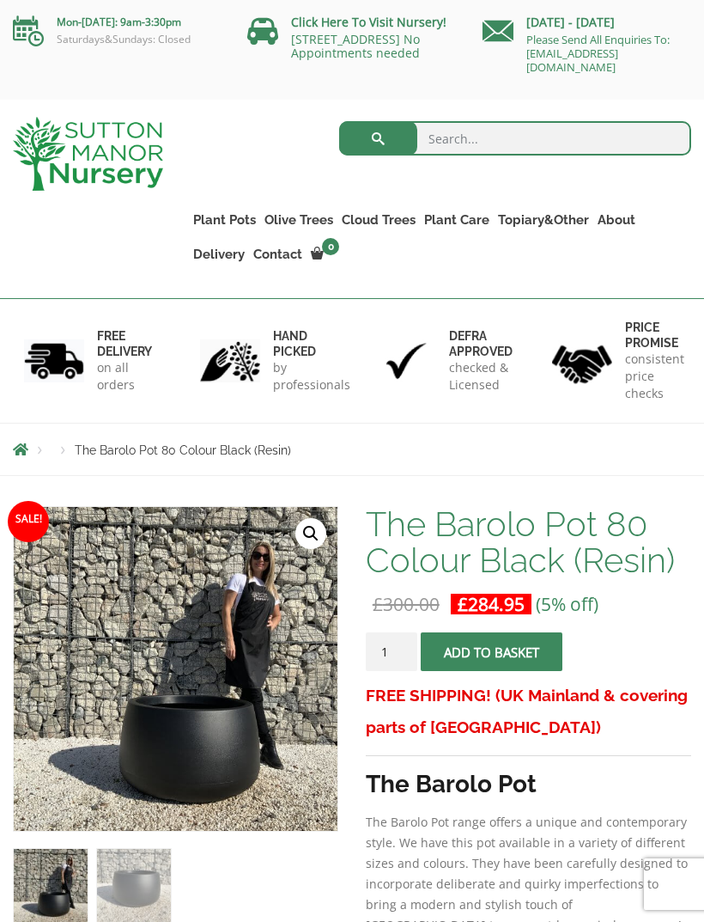
click at [0, 0] on link "The Rome Bowl" at bounding box center [0, 0] width 0 height 0
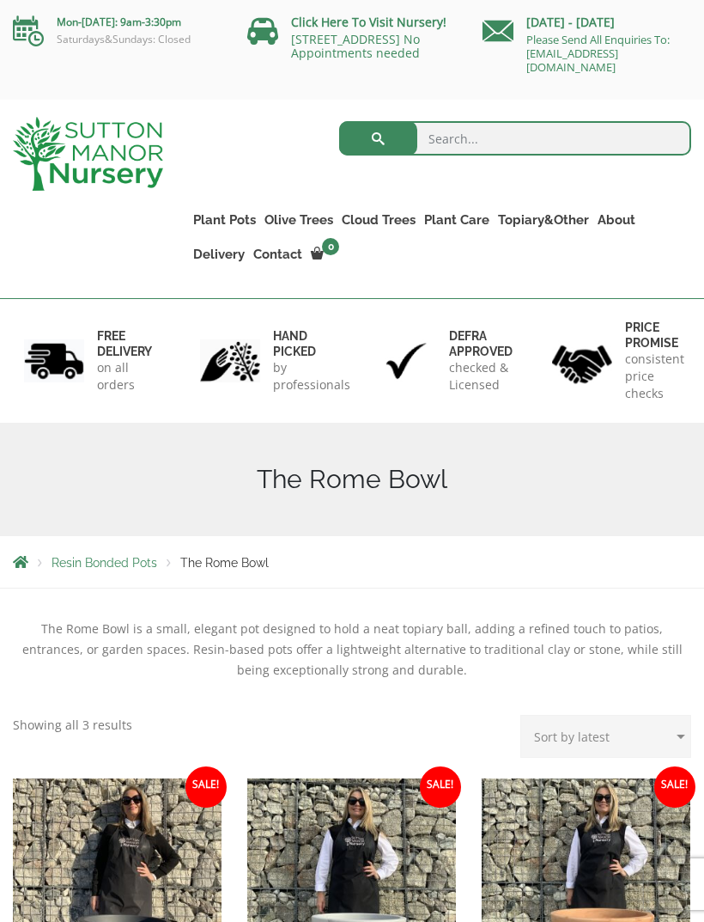
click at [0, 0] on link "Gnarled Olive Trees (Bella Range)" at bounding box center [0, 0] width 0 height 0
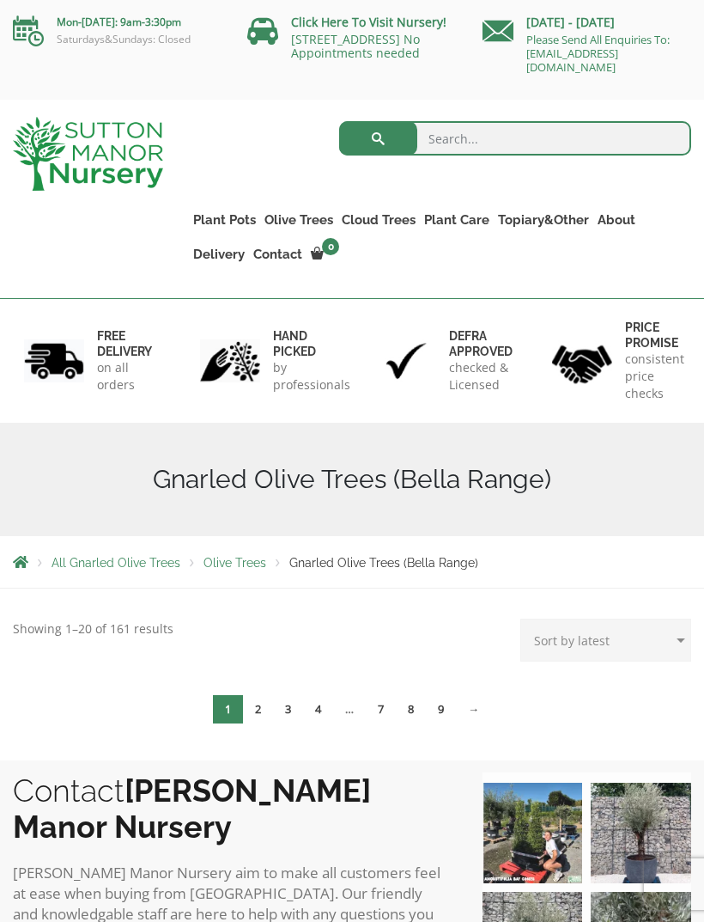
click at [258, 708] on link "2" at bounding box center [258, 709] width 30 height 28
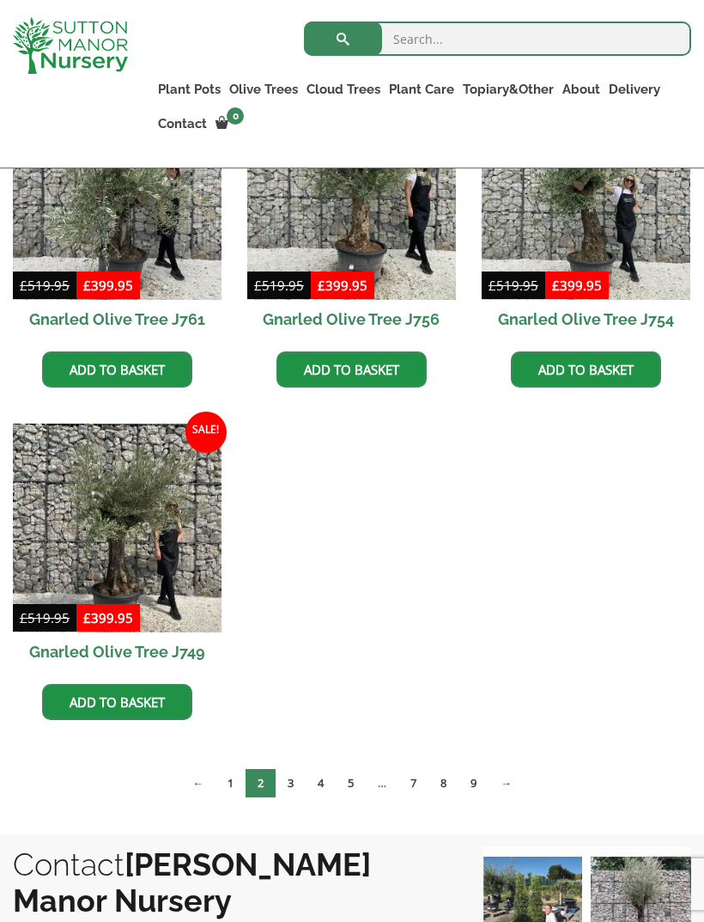
scroll to position [559, 0]
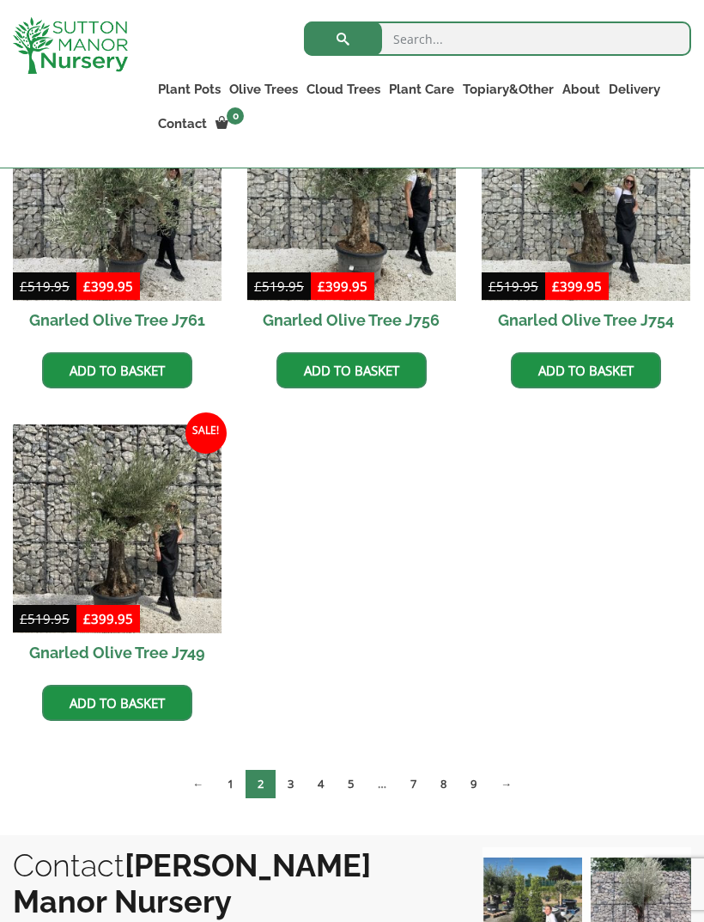
click at [289, 786] on link "3" at bounding box center [291, 784] width 30 height 28
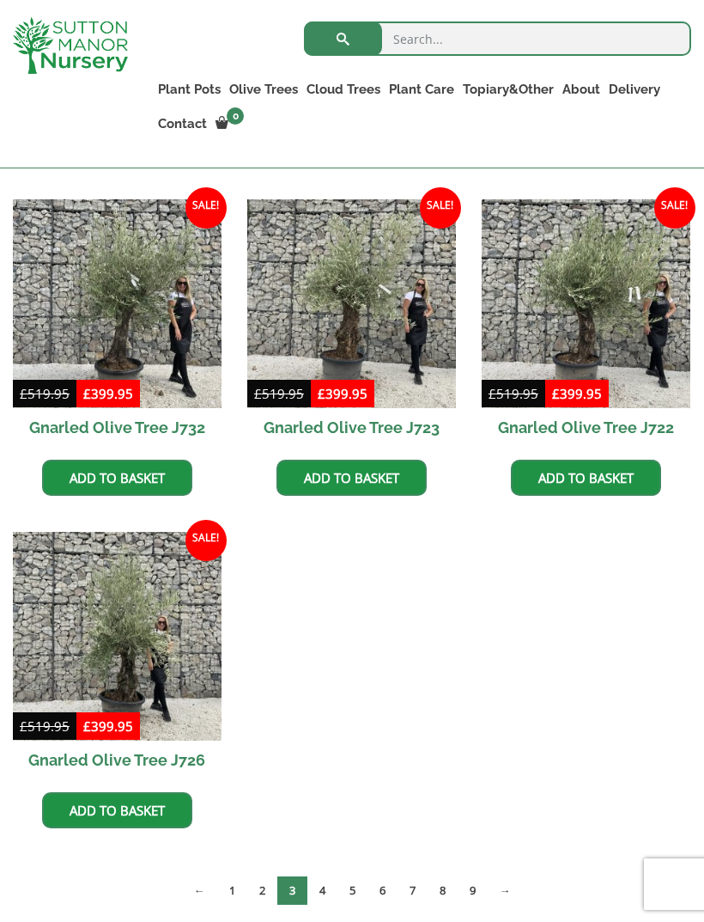
scroll to position [785, 0]
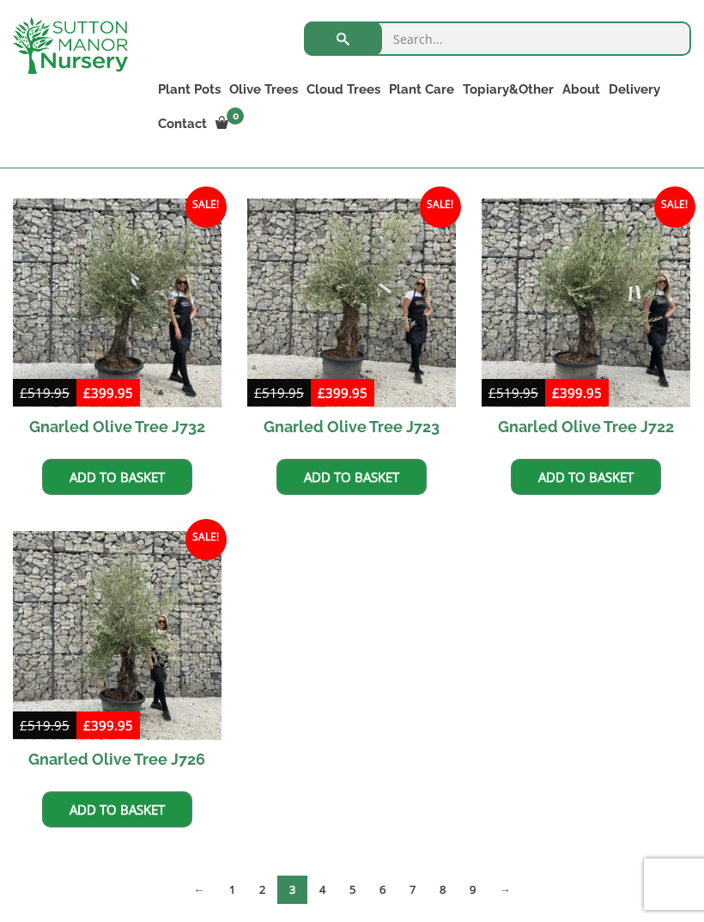
click at [322, 891] on link "4" at bounding box center [323, 889] width 30 height 28
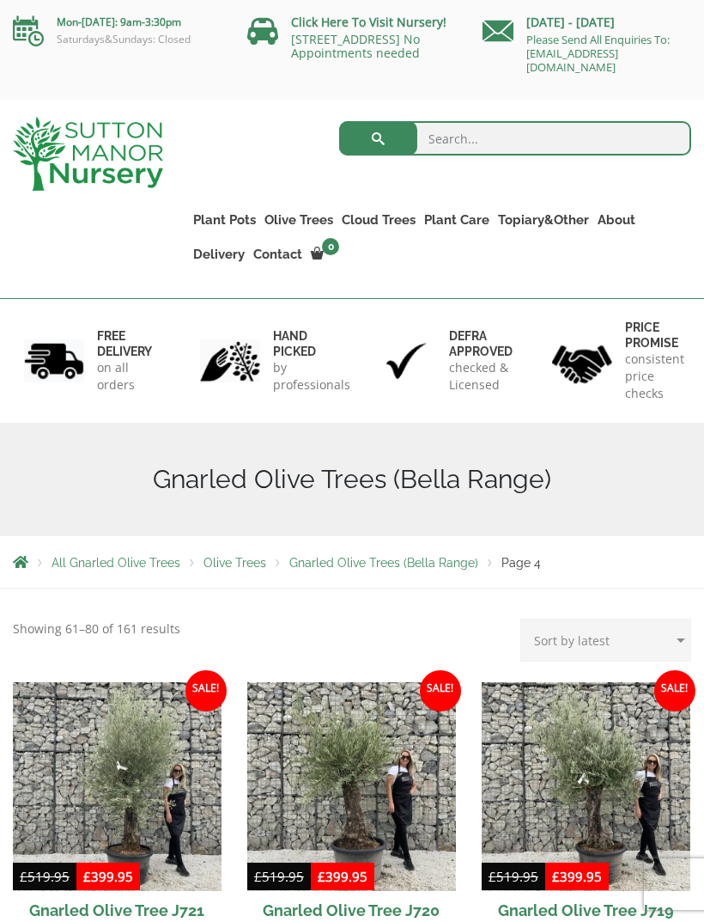
click at [0, 0] on link "Plateau Olive Trees (Mesa Range)" at bounding box center [0, 0] width 0 height 0
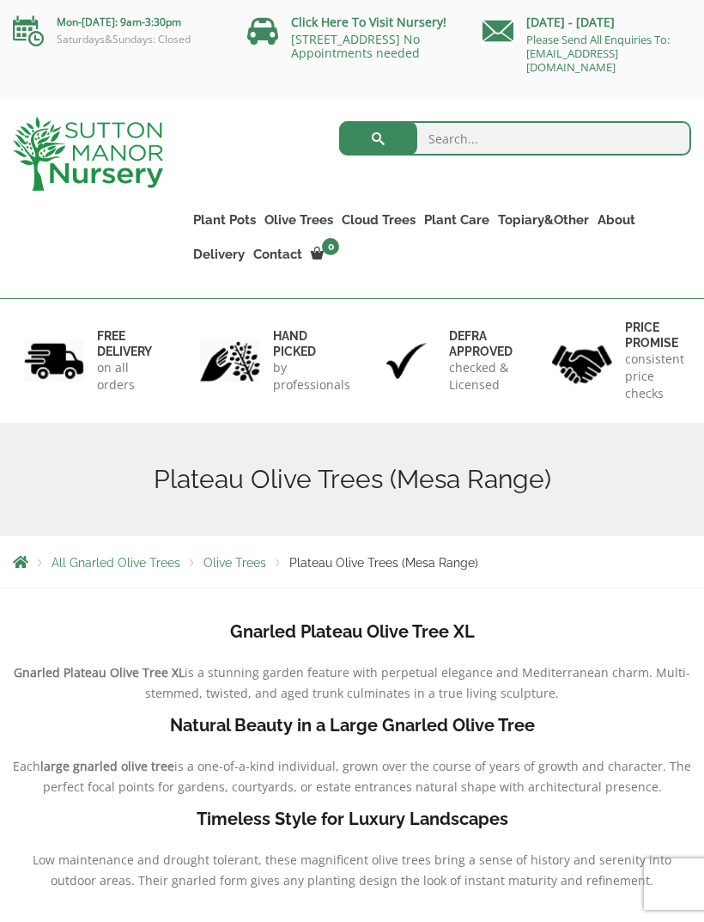
click at [0, 0] on link "Multi Stem Olives (Arcadia Range)" at bounding box center [0, 0] width 0 height 0
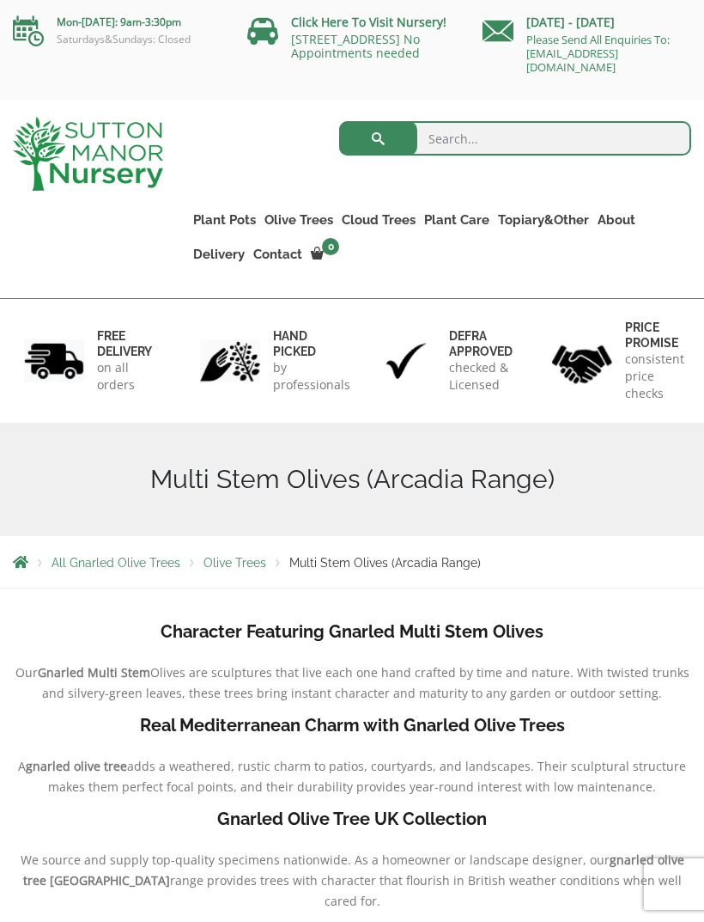
click at [0, 0] on link "Gnarled Olive Trees (Bella Range)" at bounding box center [0, 0] width 0 height 0
